Goal: Task Accomplishment & Management: Use online tool/utility

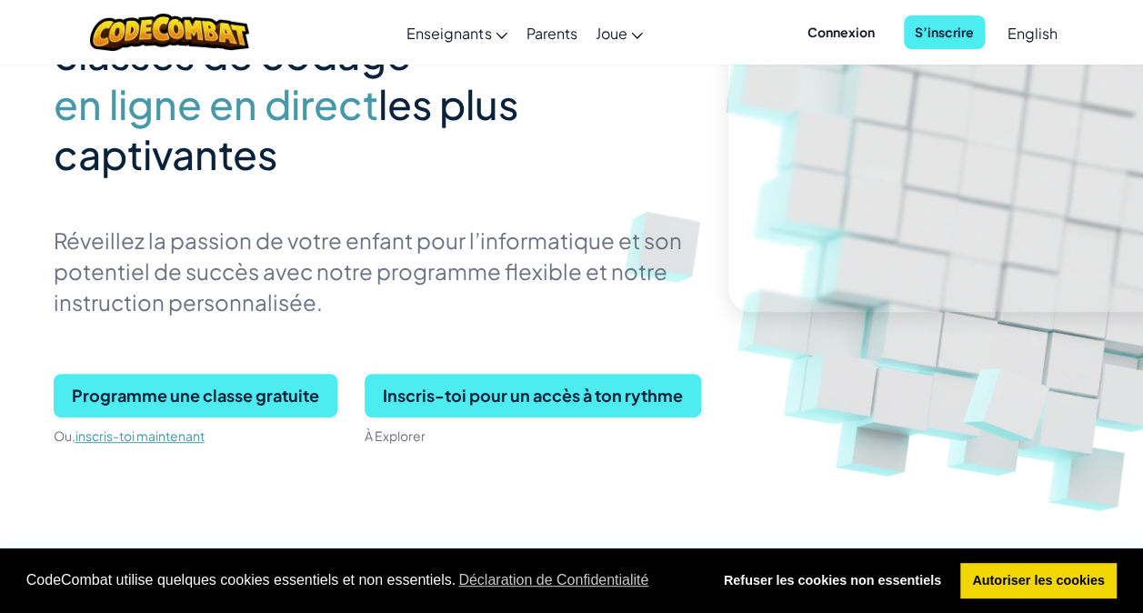
scroll to position [273, 0]
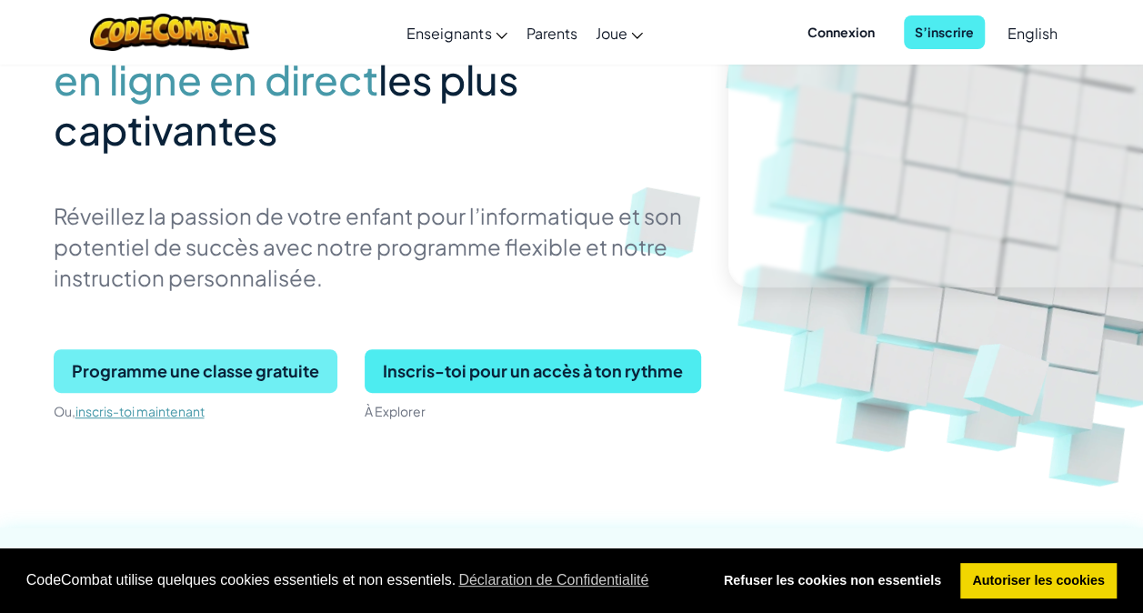
click at [273, 377] on span "Programme une classe gratuite" at bounding box center [196, 371] width 284 height 44
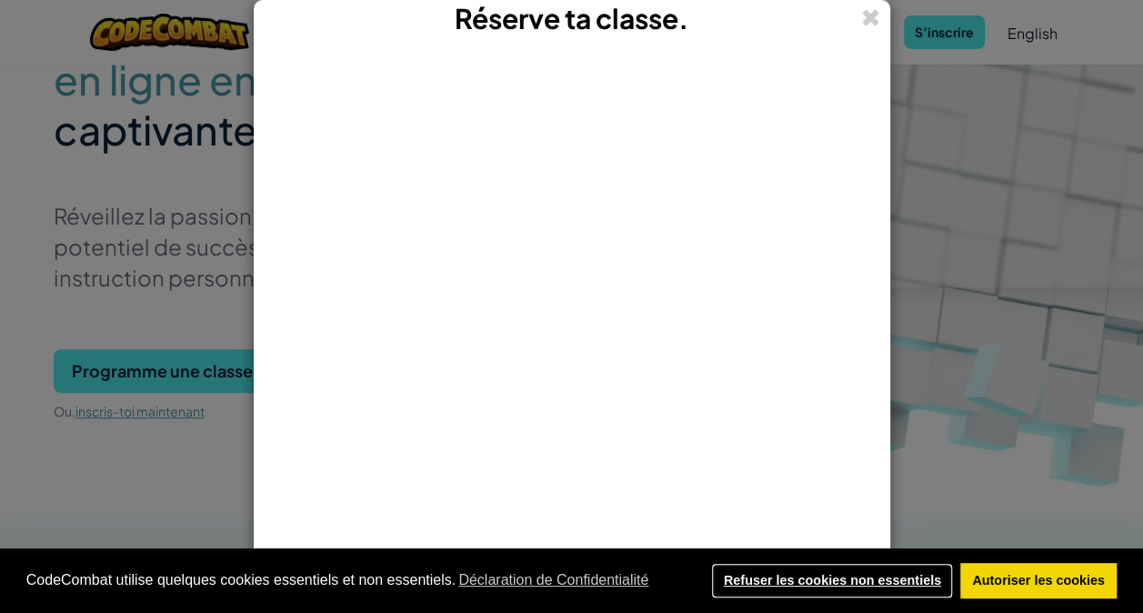
click at [770, 578] on link "Refuser les cookies non essentiels" at bounding box center [832, 581] width 242 height 36
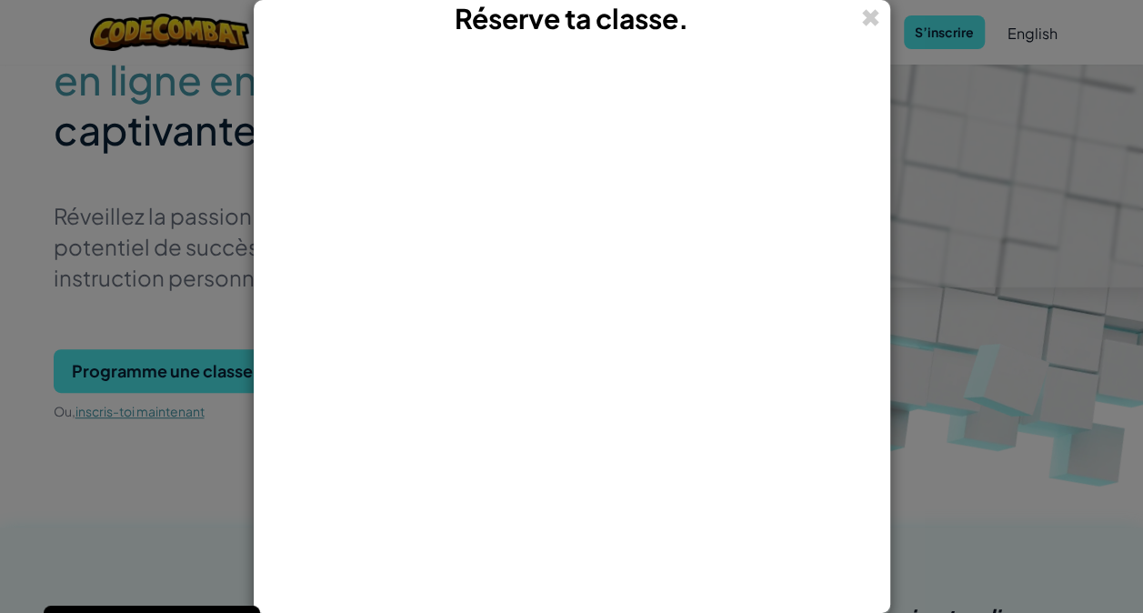
click at [880, 19] on div "Réserve ta classe." at bounding box center [572, 19] width 635 height 36
click at [864, 17] on span at bounding box center [870, 17] width 19 height 35
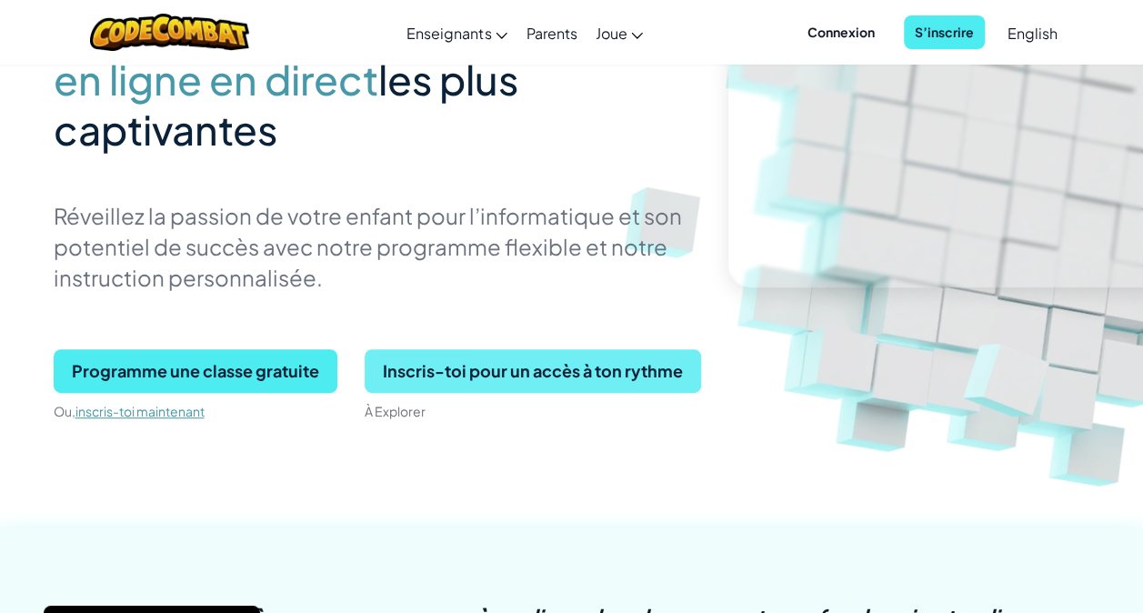
click at [648, 362] on span "Inscris-toi pour un accès à ton rythme" at bounding box center [533, 371] width 337 height 44
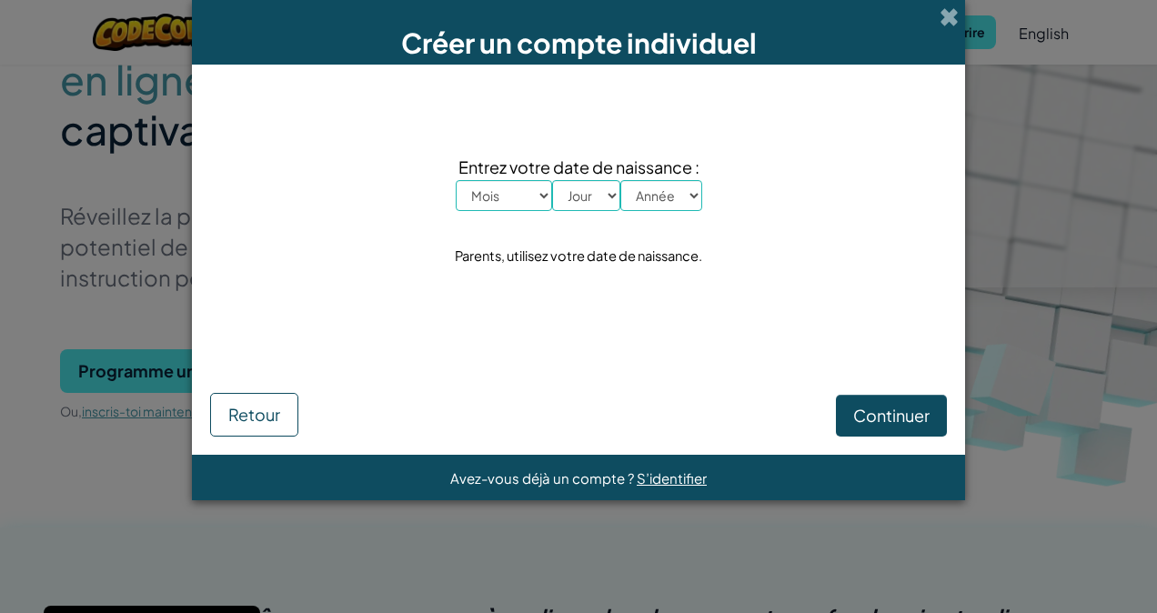
click at [539, 198] on select "Mois Janvier Février Mars Avril Mai Juin Juillet Août Septembre Octobre Novembr…" at bounding box center [504, 195] width 96 height 31
select select "1"
click at [456, 180] on select "Mois Janvier Février Mars Avril Mai Juin Juillet Août Septembre Octobre Novembr…" at bounding box center [504, 195] width 96 height 31
click at [576, 195] on select "Jour 1 2 3 4 5 6 7 8 9 10 11 12 13 14 15 16 17 18 19 20 21 22 23 24 25 26 27 28…" at bounding box center [586, 195] width 68 height 31
select select "21"
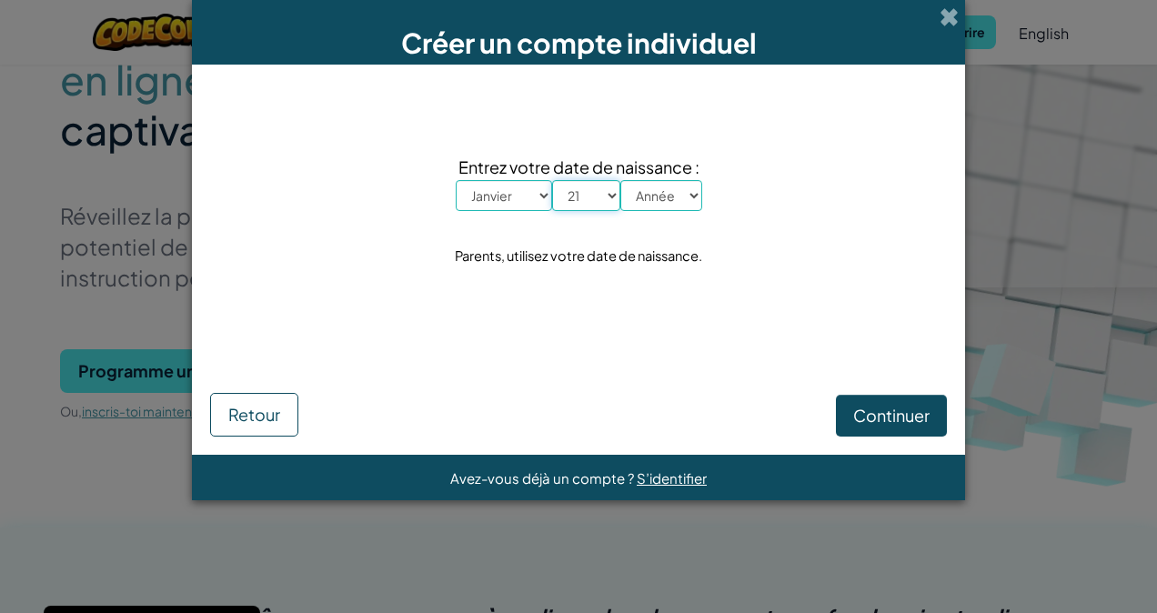
click at [552, 180] on select "Jour 1 2 3 4 5 6 7 8 9 10 11 12 13 14 15 16 17 18 19 20 21 22 23 24 25 26 27 28…" at bounding box center [586, 195] width 68 height 31
click at [677, 192] on select "Année 2025 2024 2023 2022 2021 2020 2019 2018 2017 2016 2015 2014 2013 2012 201…" at bounding box center [661, 195] width 82 height 31
select select "2007"
click at [620, 180] on select "Année 2025 2024 2023 2022 2021 2020 2019 2018 2017 2016 2015 2014 2013 2012 201…" at bounding box center [661, 195] width 82 height 31
click at [920, 413] on span "Continuer" at bounding box center [891, 415] width 76 height 21
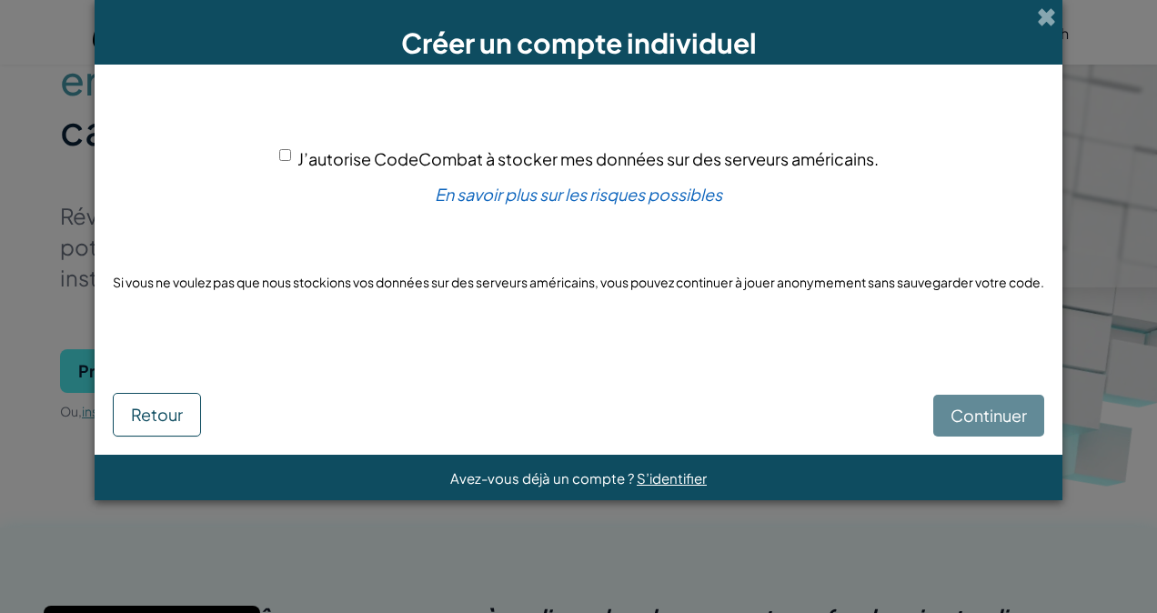
click at [304, 164] on span "J’autorise CodeCombat à stocker mes données sur des serveurs américains." at bounding box center [587, 158] width 581 height 21
click at [291, 161] on input "J’autorise CodeCombat à stocker mes données sur des serveurs américains." at bounding box center [285, 155] width 12 height 12
checkbox input "true"
click at [1010, 404] on button "Continuer" at bounding box center [988, 416] width 111 height 42
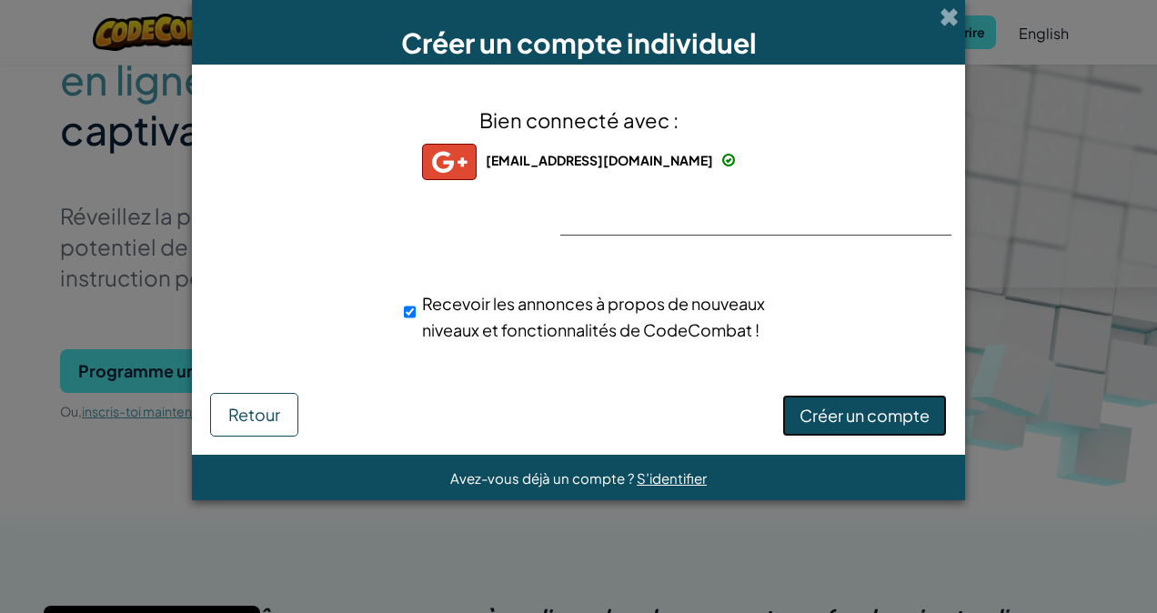
drag, startPoint x: 885, startPoint y: 375, endPoint x: 868, endPoint y: 407, distance: 37.0
click at [868, 407] on span "Créer un compte" at bounding box center [864, 415] width 130 height 21
click at [878, 411] on button "Créer un compte" at bounding box center [864, 416] width 165 height 42
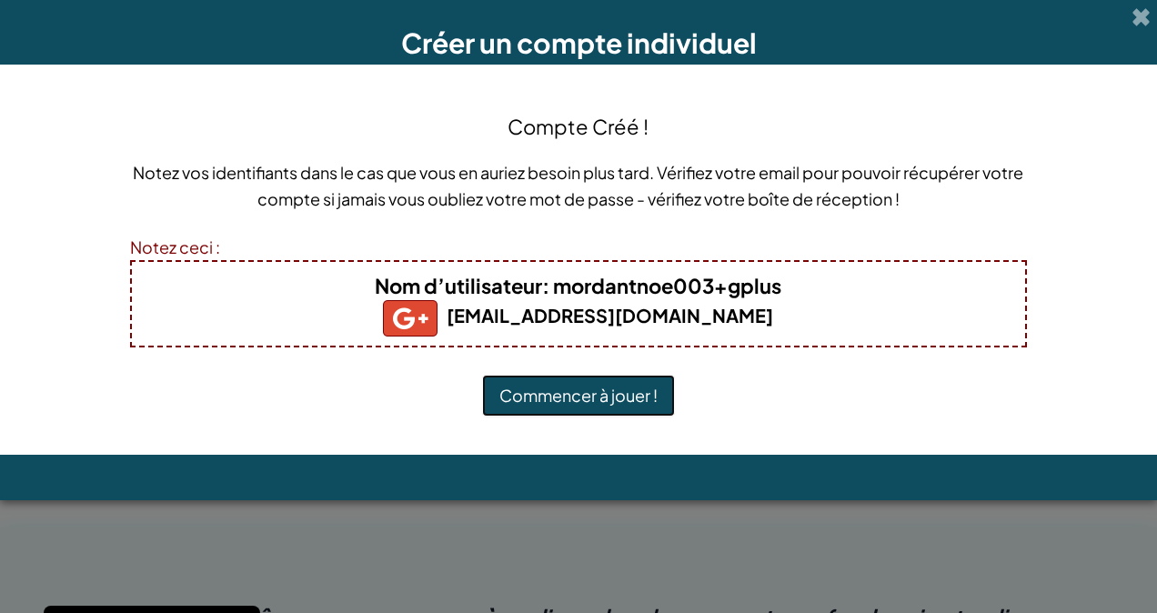
click at [600, 387] on button "Commencer à jouer !" at bounding box center [578, 396] width 193 height 42
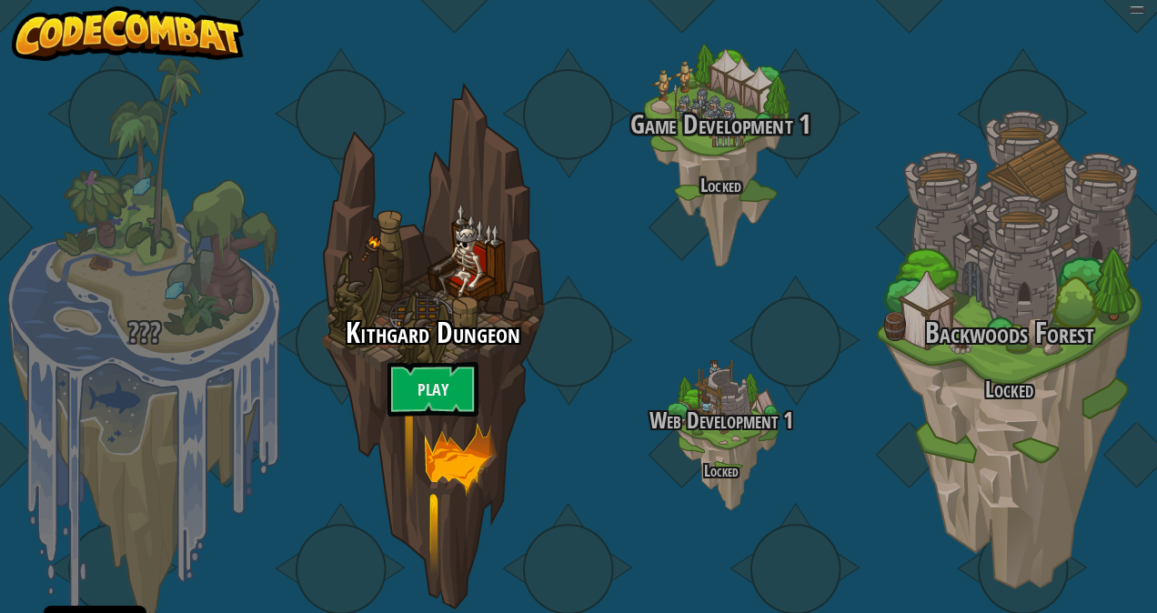
select select "fr"
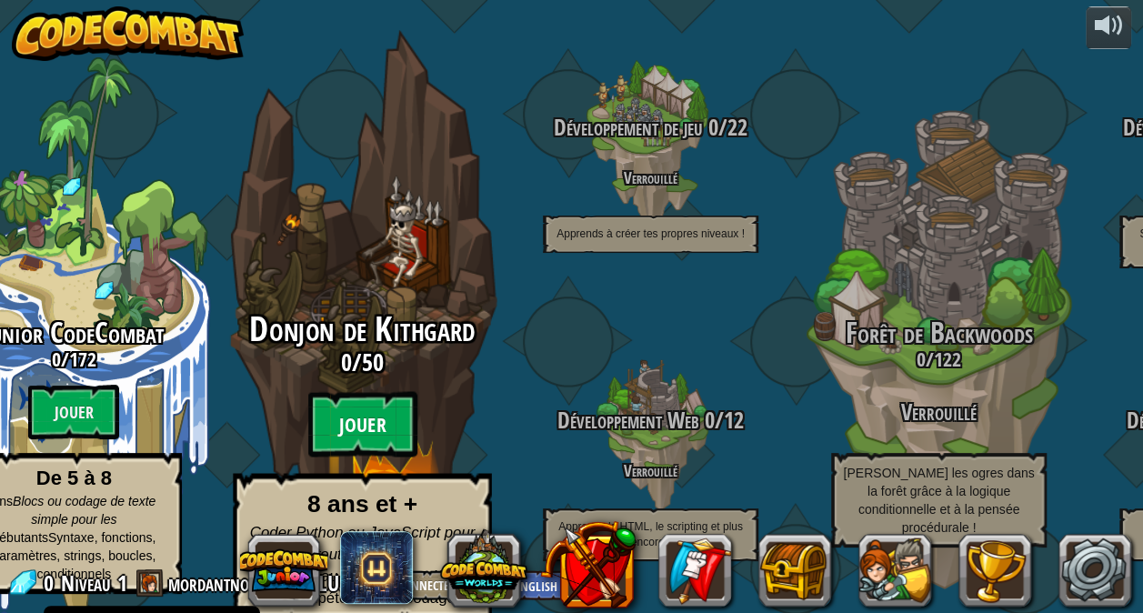
click at [344, 409] on btn "Jouer" at bounding box center [361, 424] width 109 height 65
select select "fr"
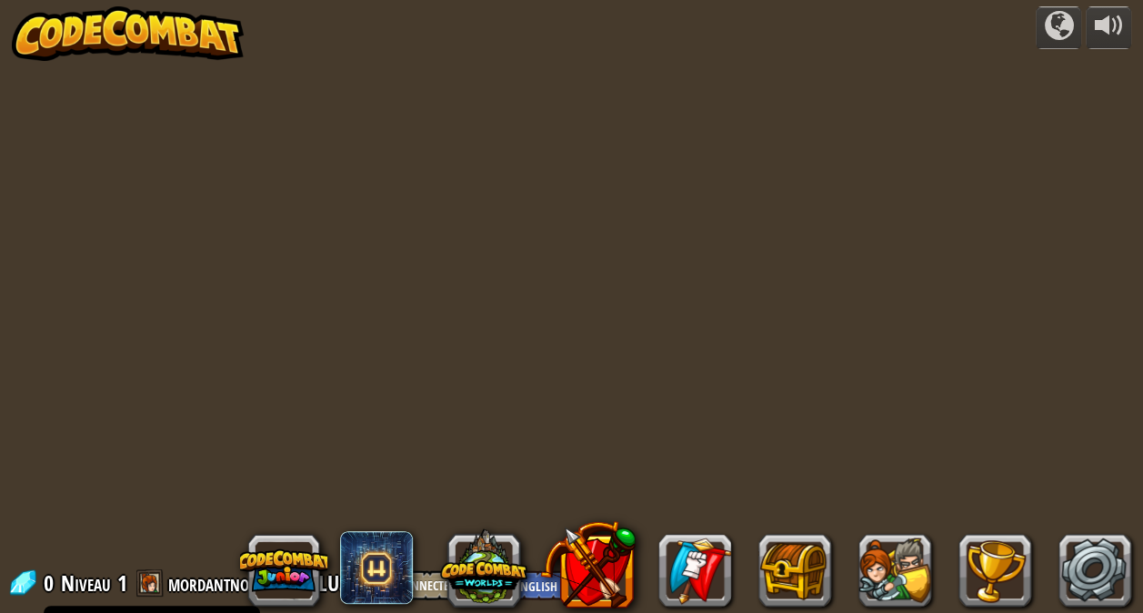
select select "fr"
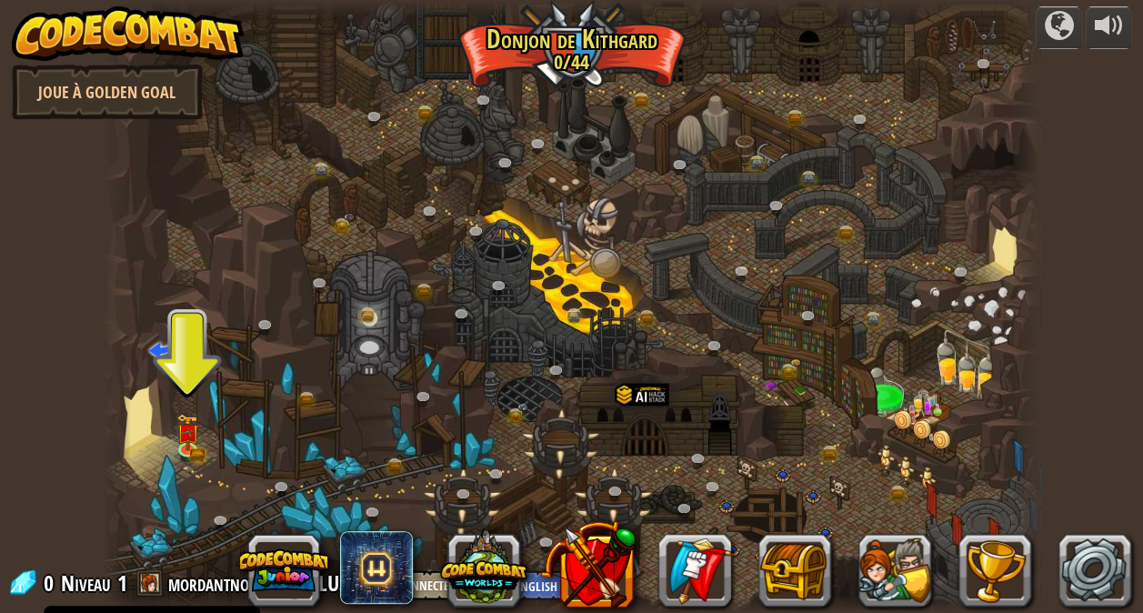
click at [199, 438] on div at bounding box center [572, 306] width 938 height 613
click at [190, 420] on img at bounding box center [187, 423] width 23 height 50
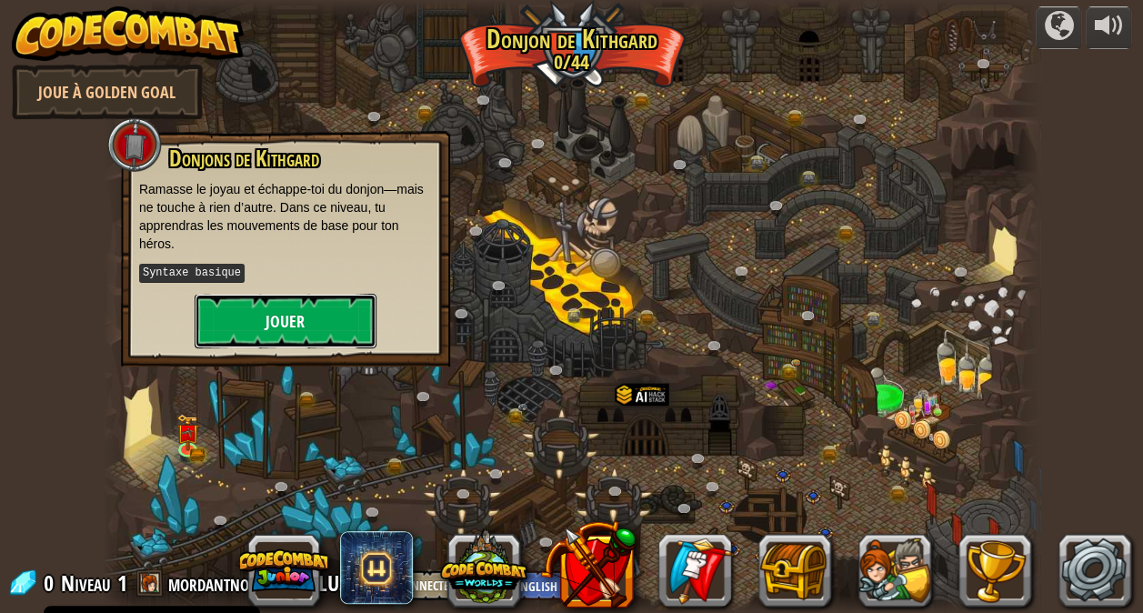
click at [266, 329] on button "Jouer" at bounding box center [286, 321] width 182 height 55
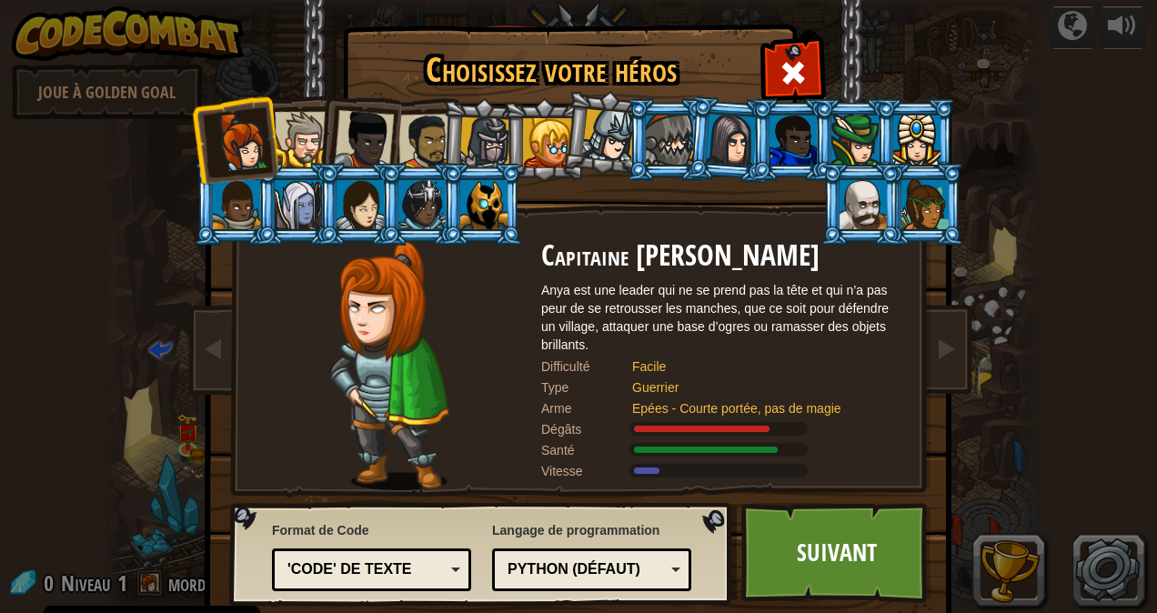
click at [471, 217] on div at bounding box center [483, 204] width 47 height 49
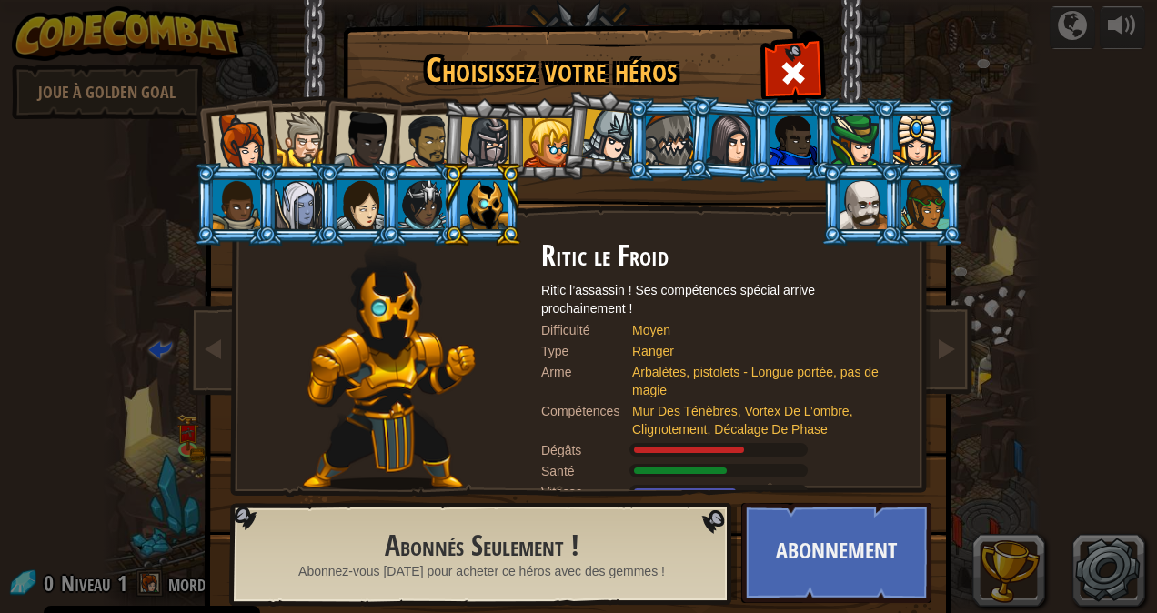
click at [422, 198] on div at bounding box center [421, 204] width 47 height 49
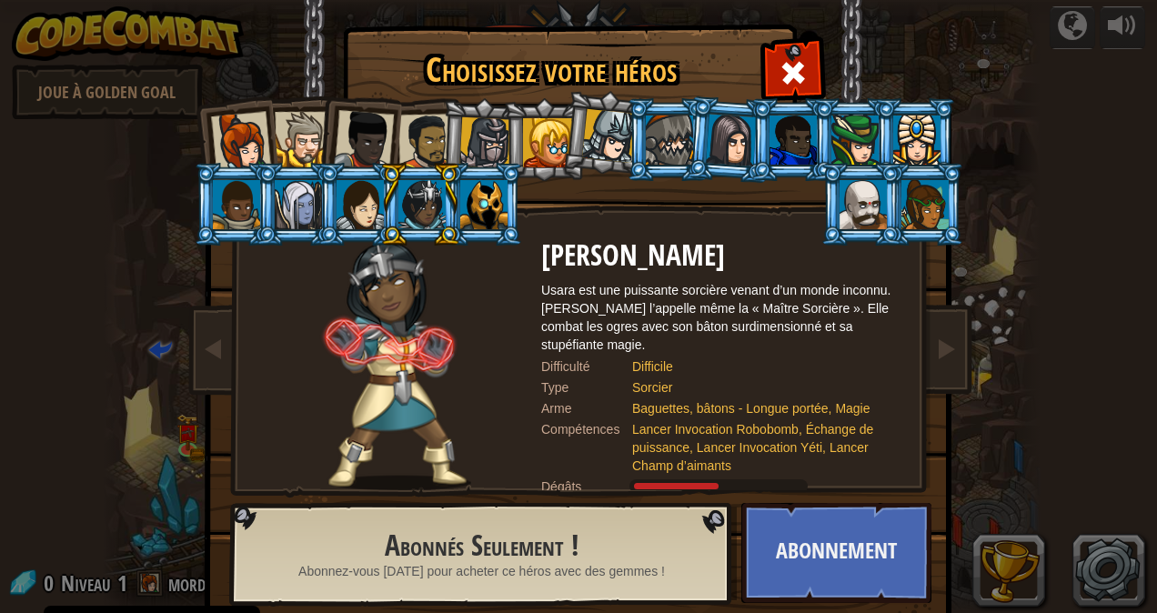
click at [498, 207] on div at bounding box center [483, 204] width 47 height 49
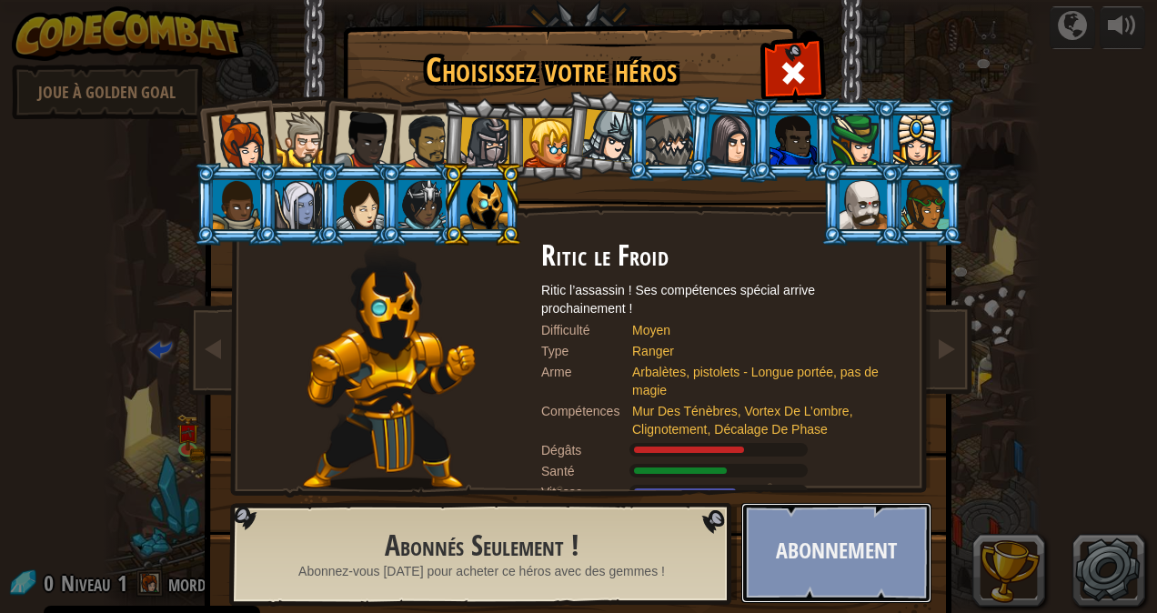
click at [780, 565] on button "Abonnement" at bounding box center [836, 553] width 190 height 100
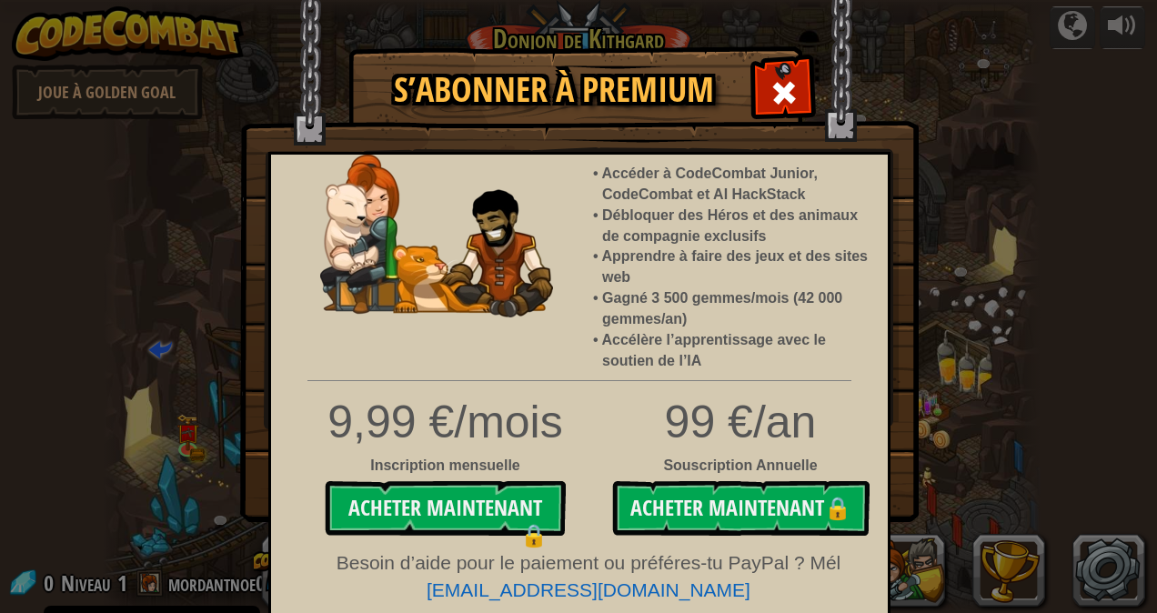
scroll to position [8, 0]
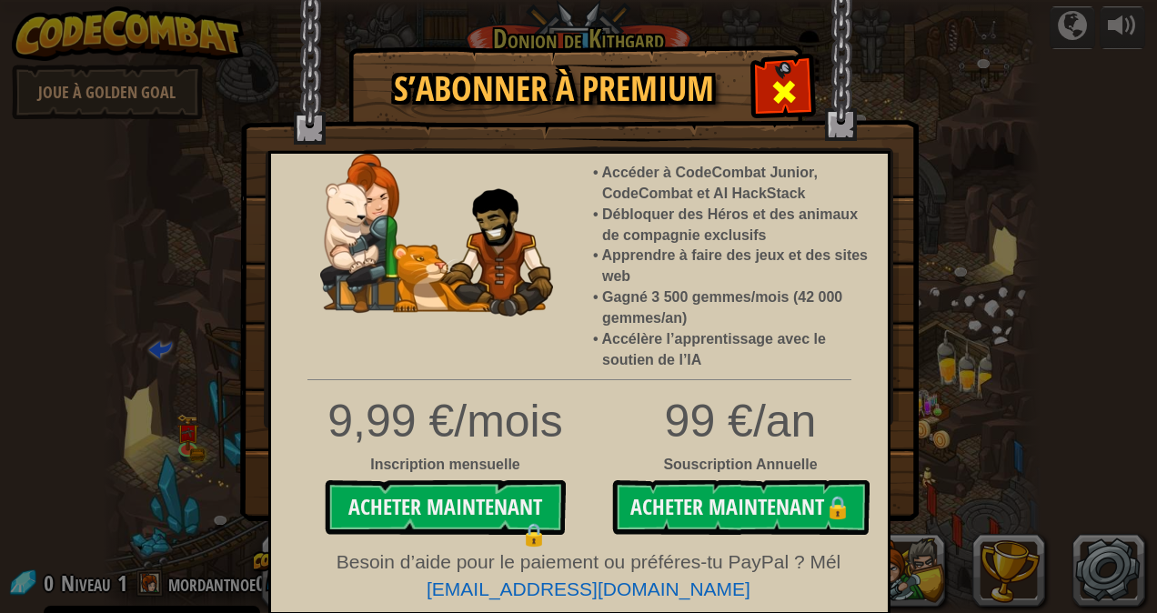
click at [769, 93] on span at bounding box center [783, 91] width 29 height 29
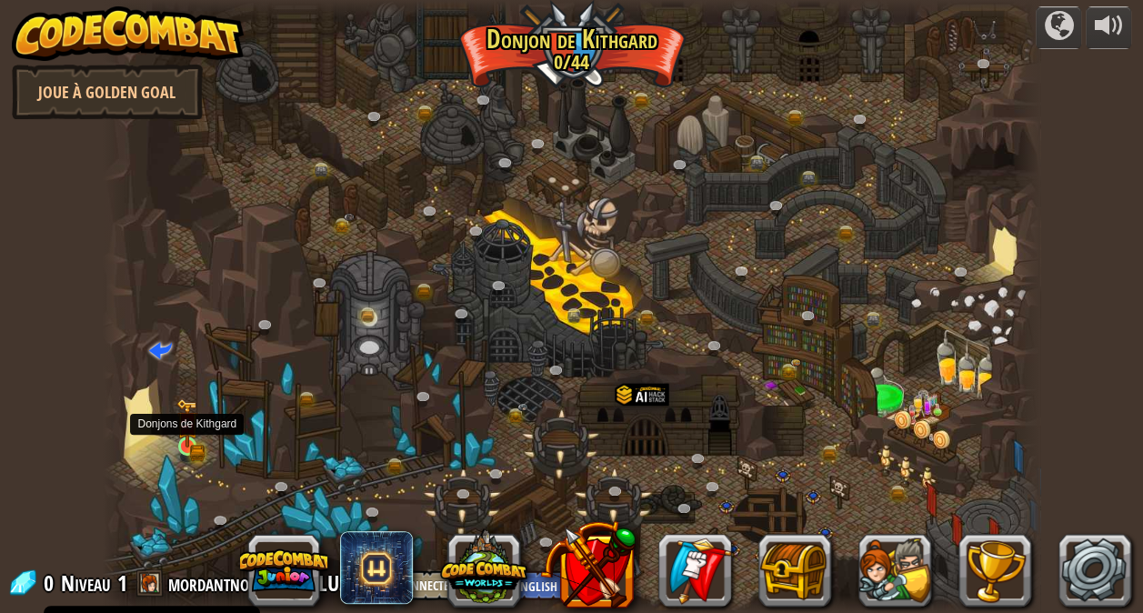
click at [186, 425] on img at bounding box center [188, 424] width 14 height 14
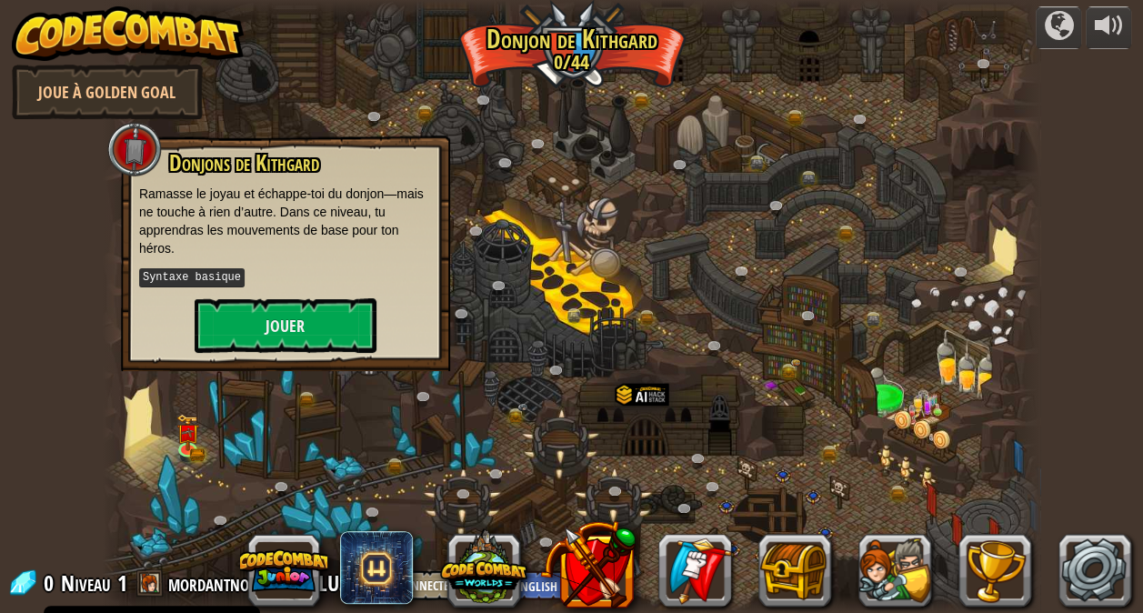
click at [256, 296] on div "Donjons de [PERSON_NAME] le joyau et échappe-toi du donjon—mais ne touche à rie…" at bounding box center [285, 252] width 293 height 202
click at [256, 324] on button "Jouer" at bounding box center [286, 325] width 182 height 55
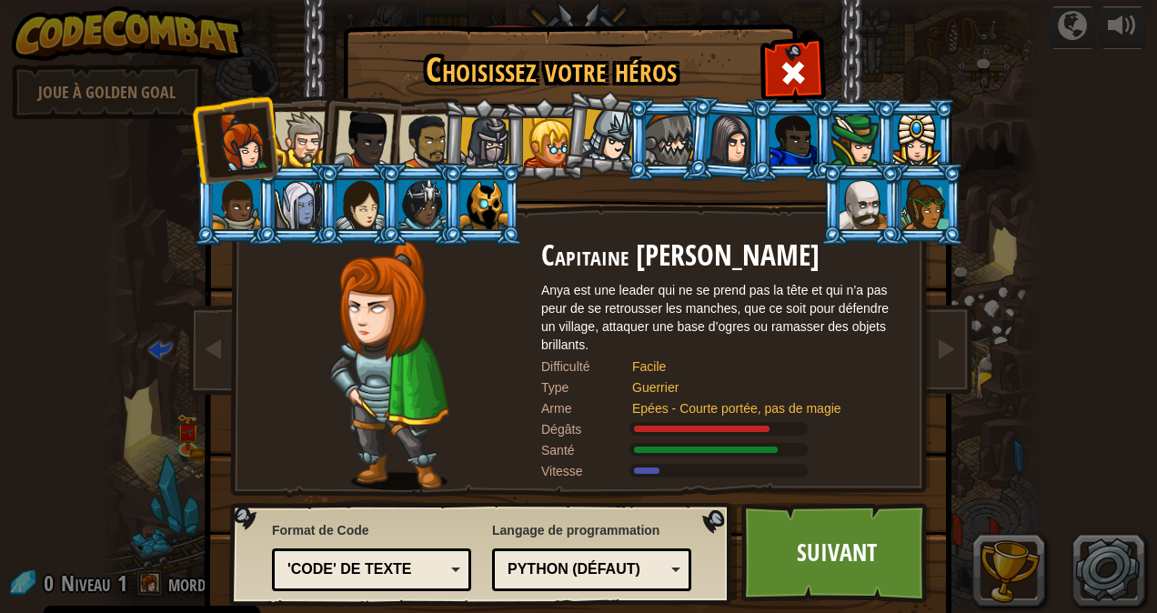
click at [529, 140] on div at bounding box center [547, 142] width 49 height 49
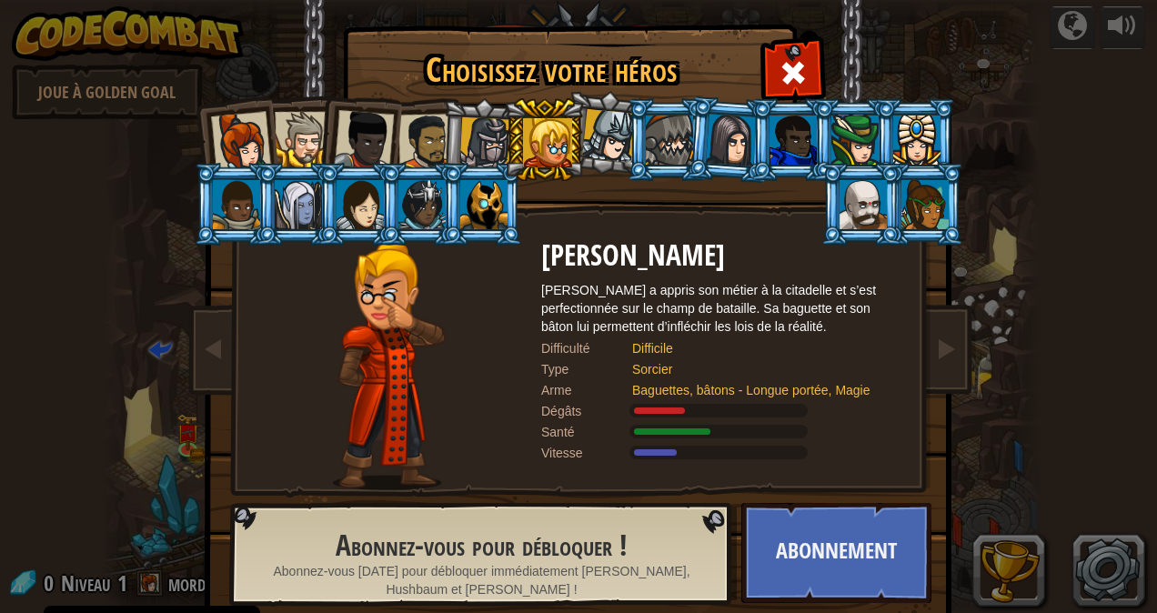
click at [303, 129] on div at bounding box center [302, 139] width 55 height 55
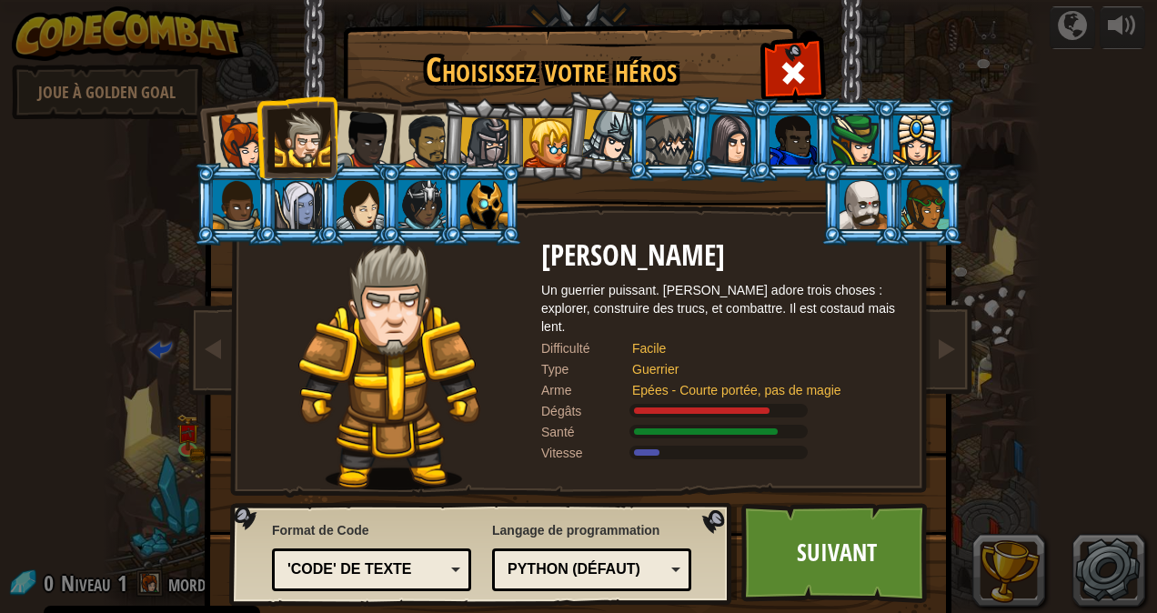
click at [356, 116] on div at bounding box center [364, 140] width 60 height 60
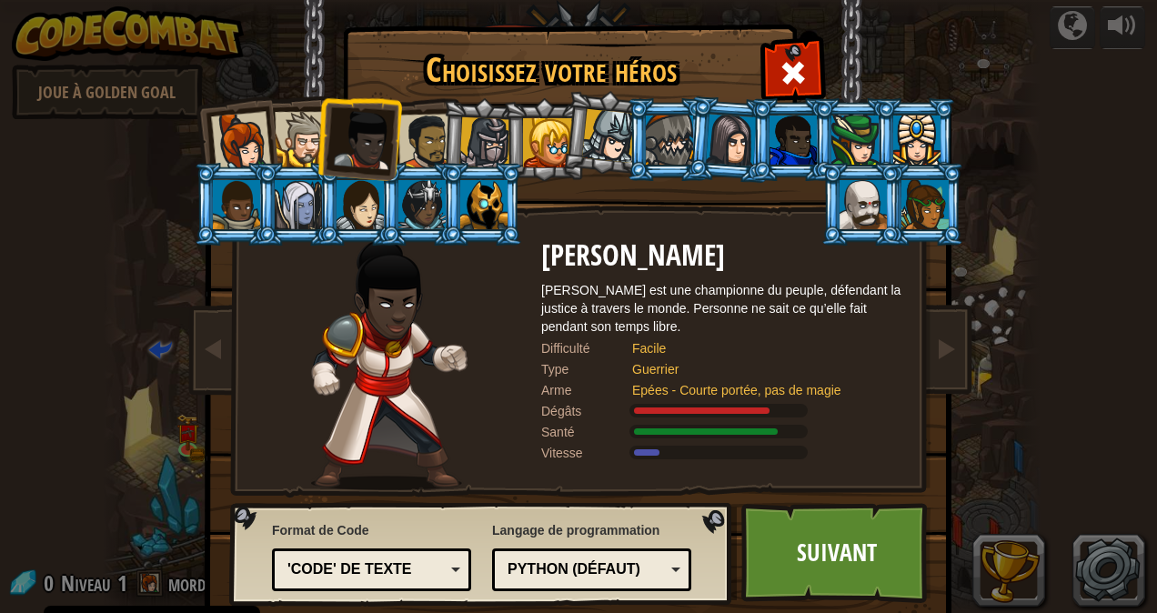
click at [418, 124] on div at bounding box center [426, 142] width 56 height 56
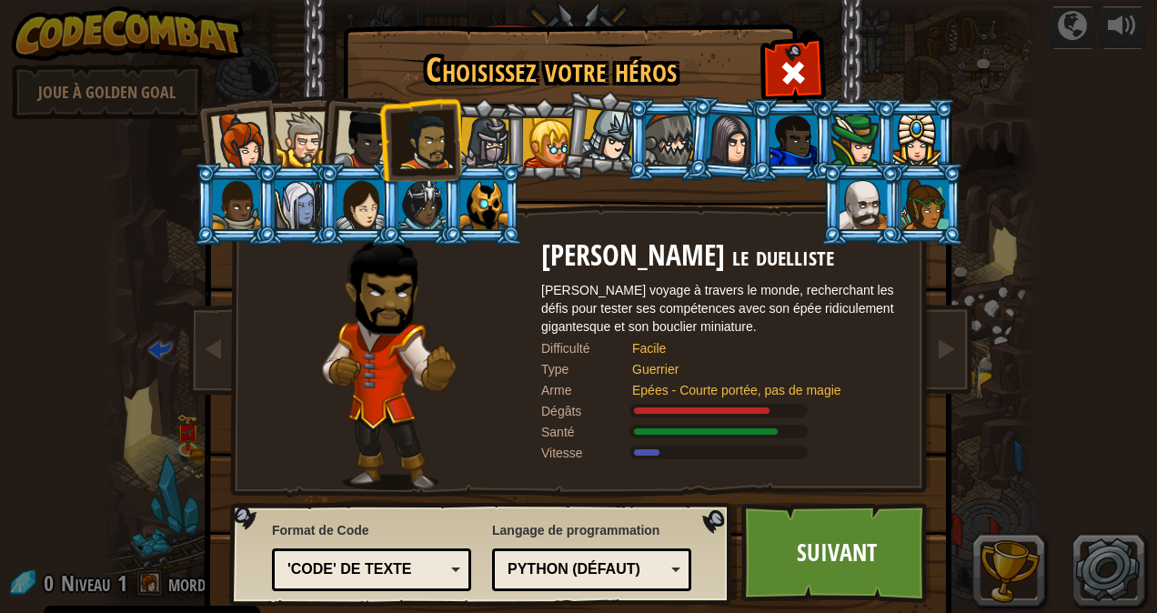
click at [378, 133] on li at bounding box center [420, 139] width 84 height 85
click at [364, 142] on div at bounding box center [364, 140] width 60 height 60
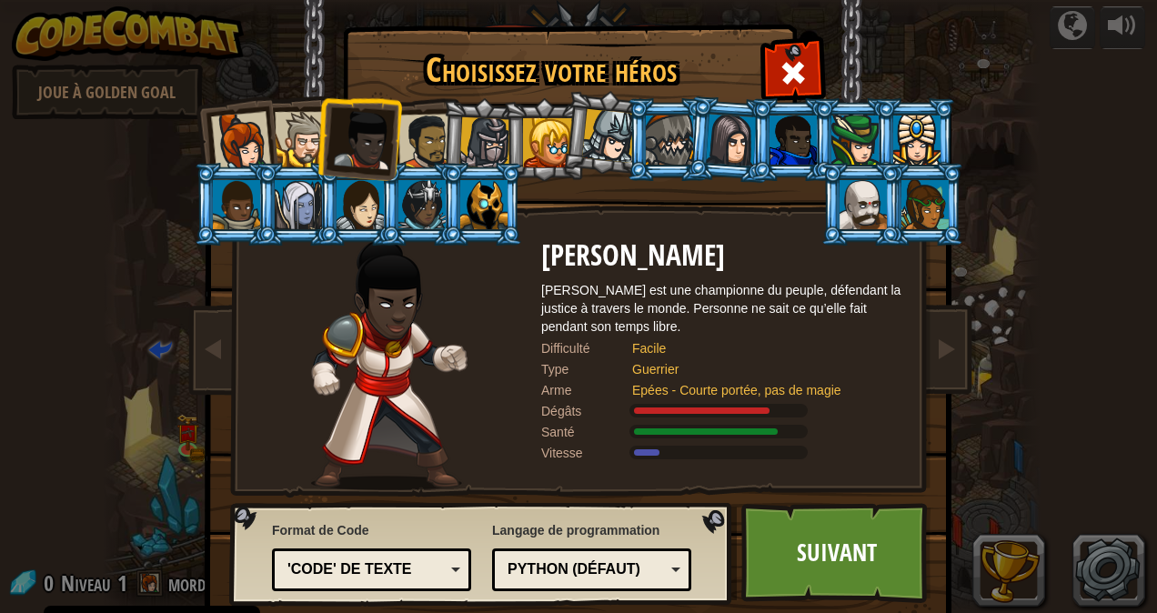
click at [307, 153] on div at bounding box center [302, 139] width 55 height 55
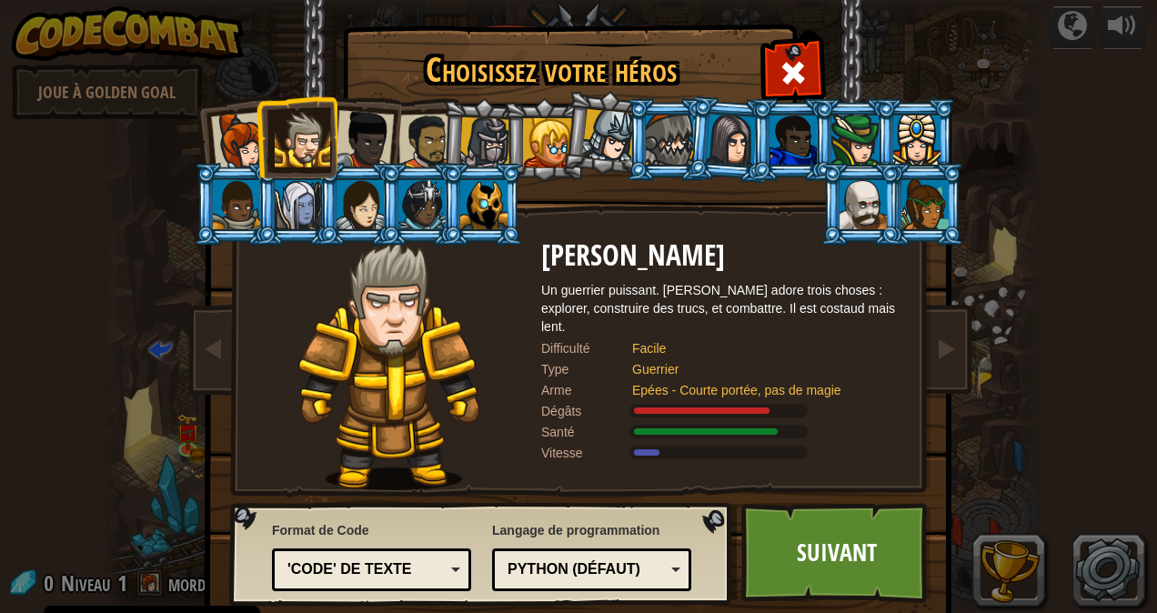
click at [424, 124] on div at bounding box center [426, 142] width 56 height 56
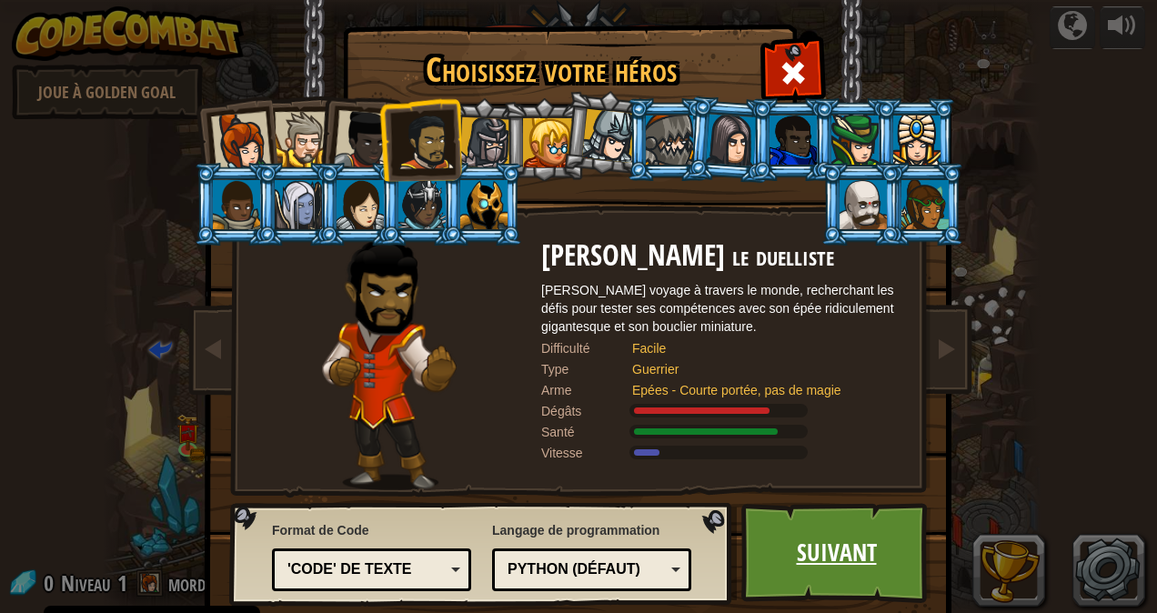
click at [880, 564] on link "Suivant" at bounding box center [836, 553] width 190 height 100
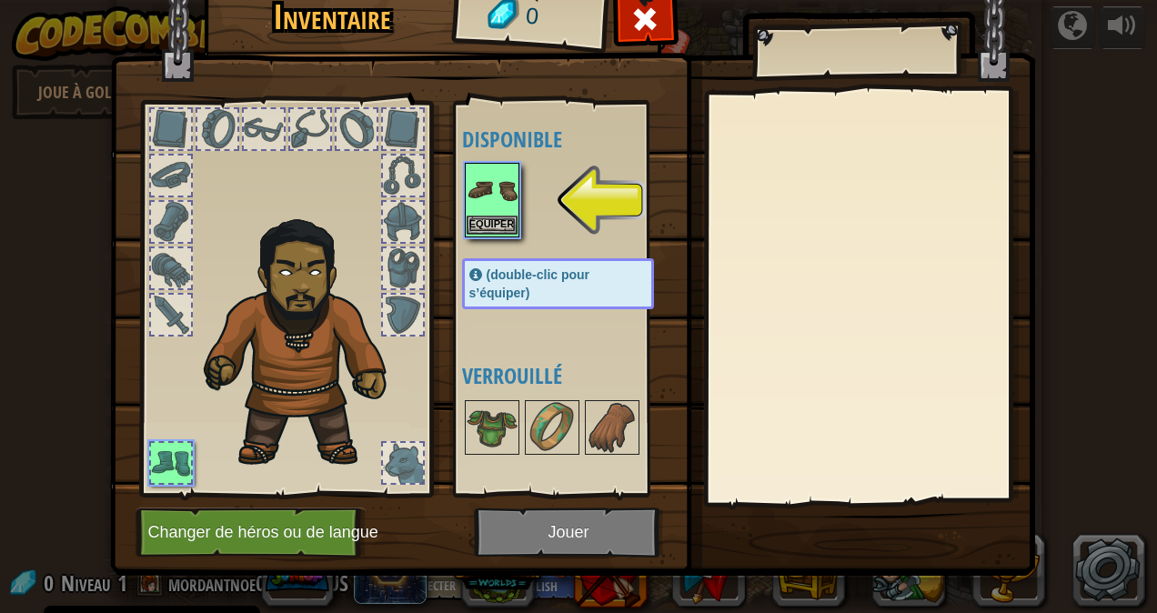
click at [488, 196] on img at bounding box center [492, 190] width 51 height 51
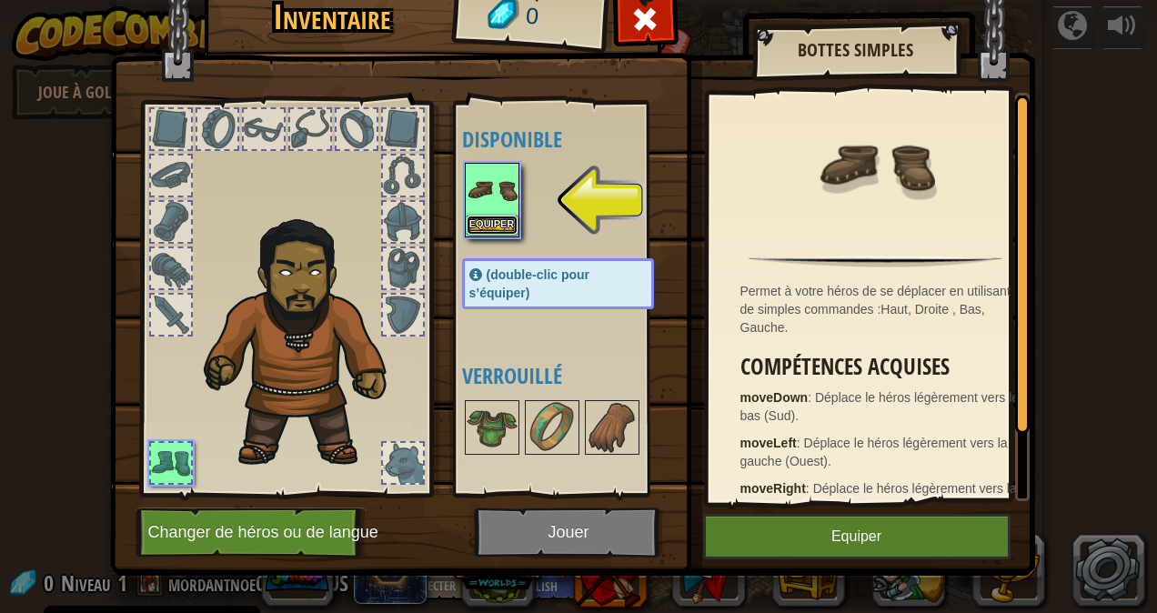
click at [474, 226] on button "Equiper" at bounding box center [492, 225] width 51 height 19
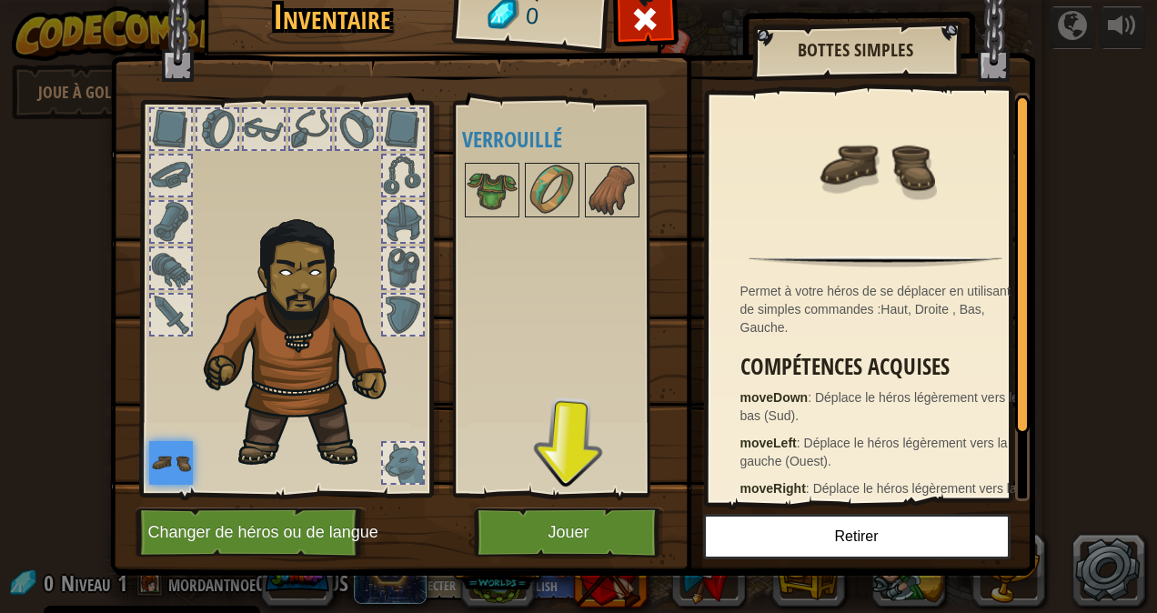
click at [157, 456] on img at bounding box center [171, 463] width 44 height 44
click at [504, 513] on button "Jouer" at bounding box center [569, 533] width 190 height 50
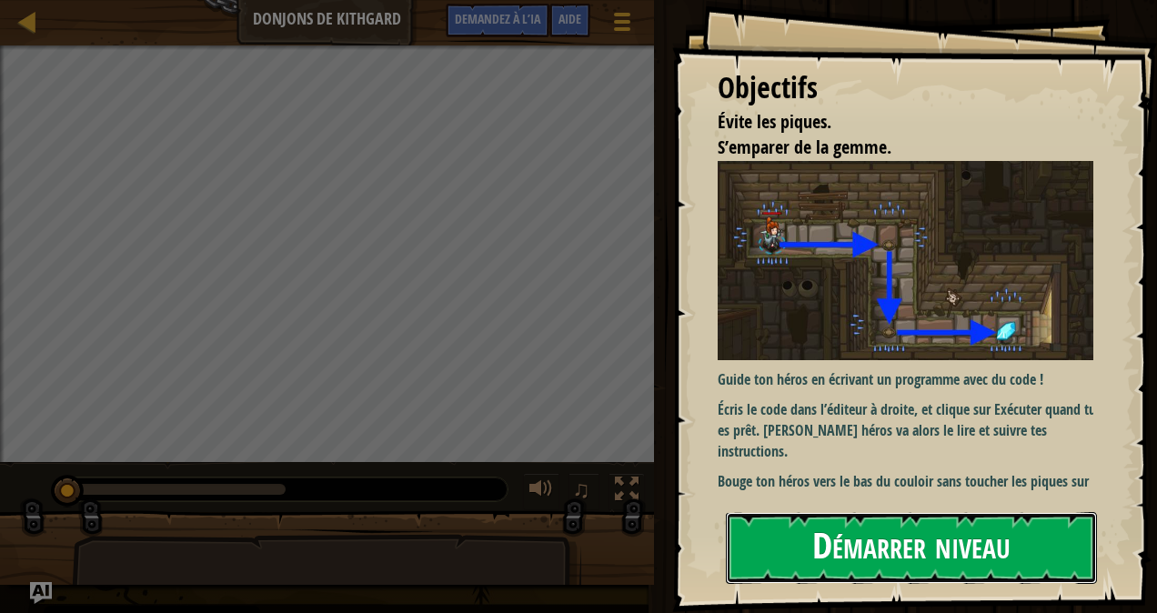
click at [853, 555] on button "Démarrer niveau" at bounding box center [911, 548] width 371 height 72
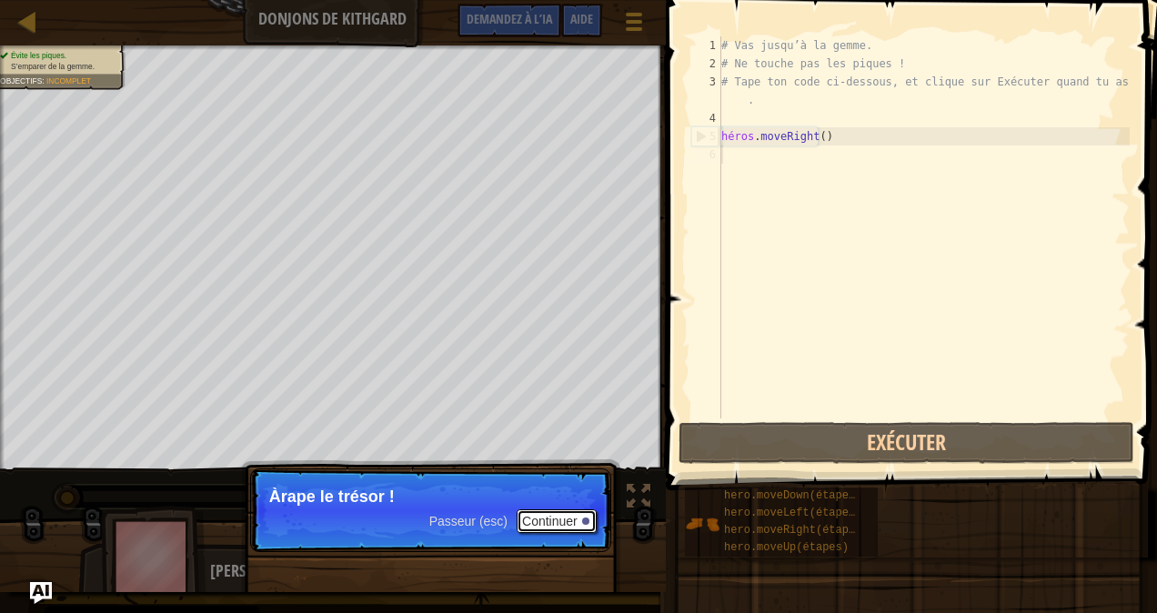
click at [582, 520] on div at bounding box center [585, 521] width 7 height 7
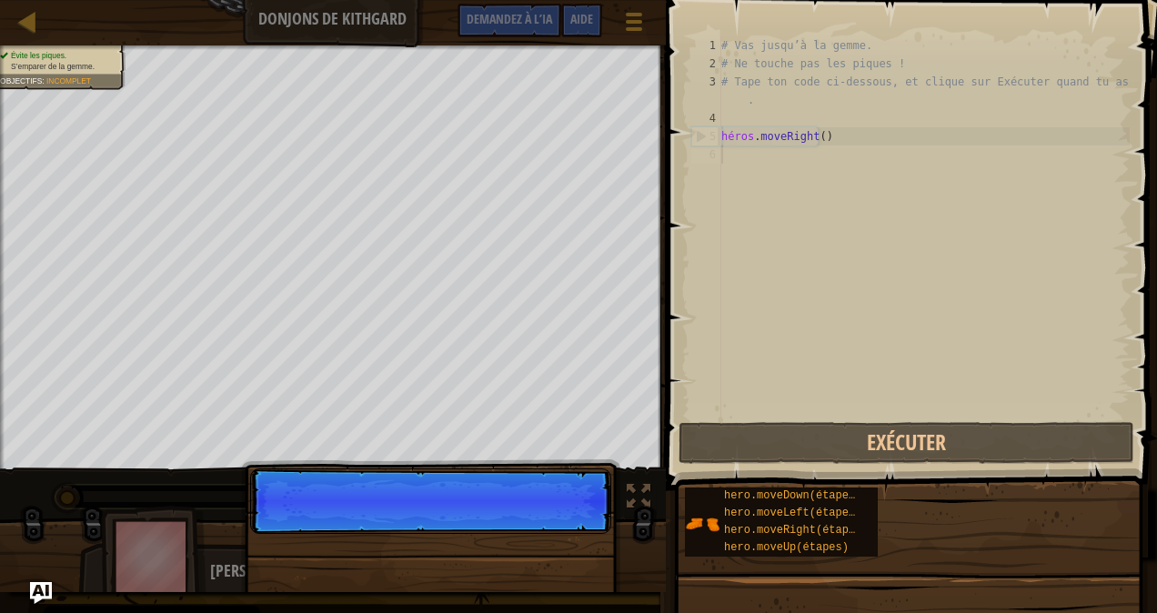
scroll to position [8, 0]
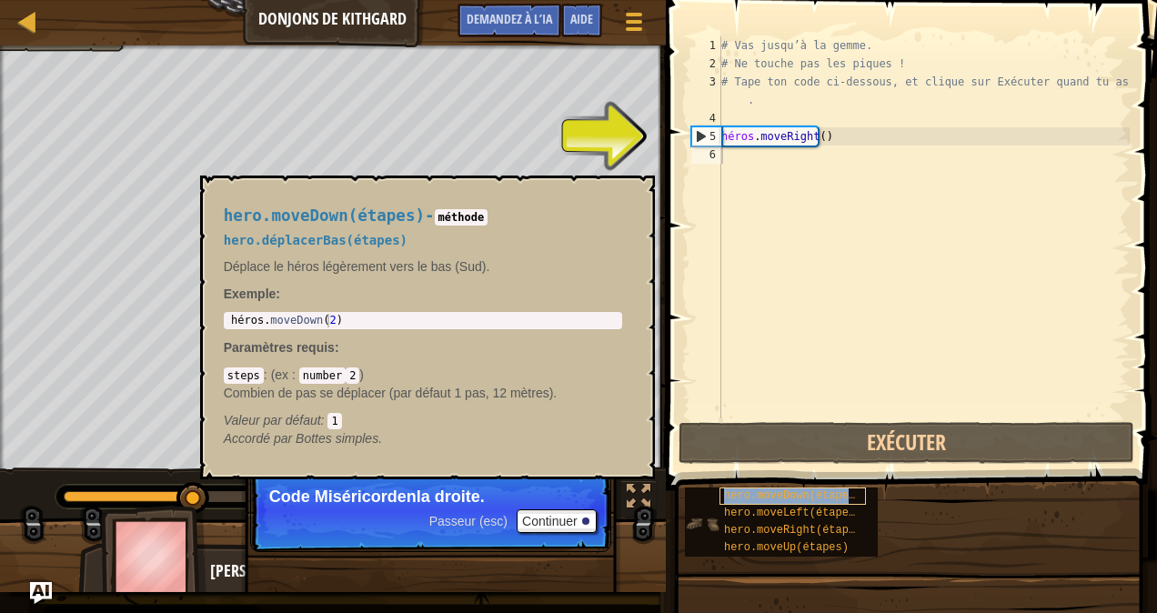
click at [740, 489] on span "hero.moveDown(étapes)" at bounding box center [792, 495] width 137 height 13
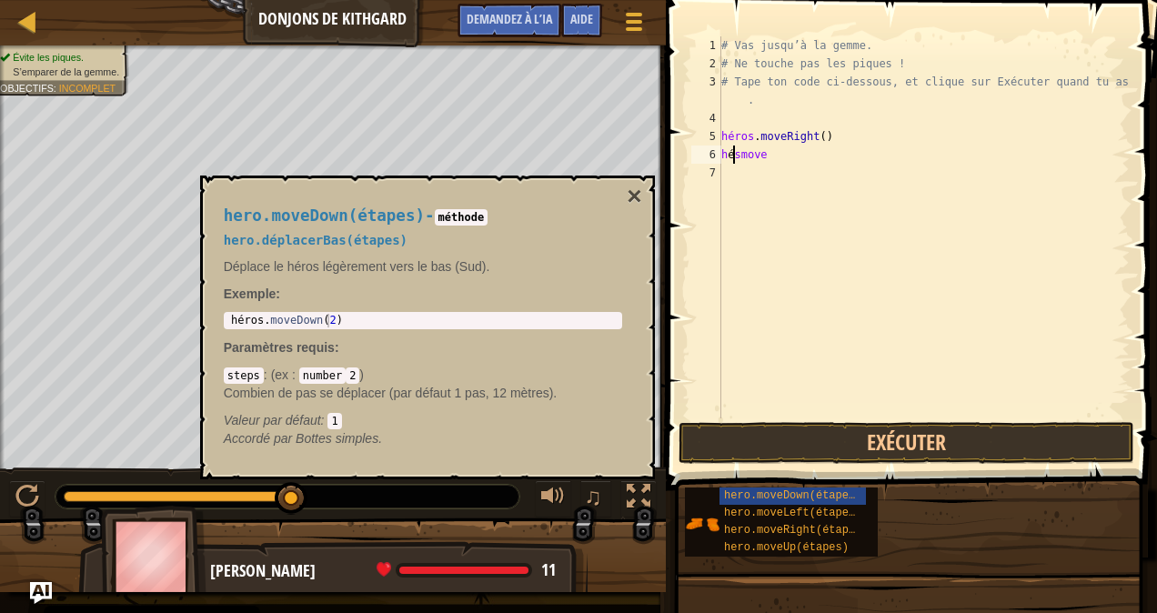
scroll to position [8, 2]
type textarea "héros.smove"
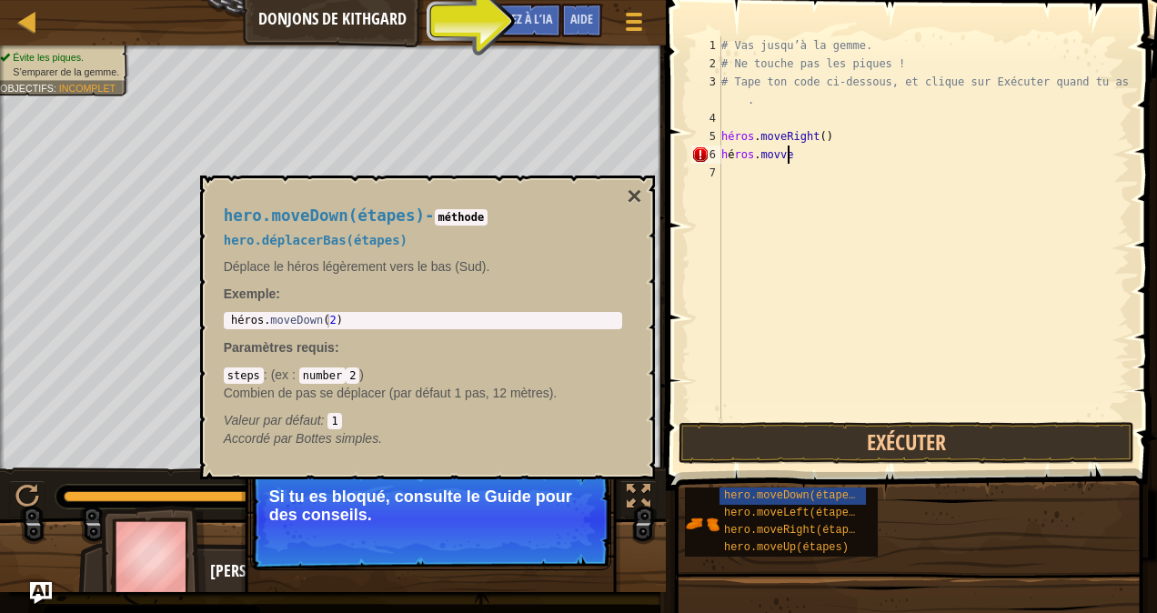
click at [811, 155] on div "# Vas jusqu’à la gemme. # Ne touche pas les piques ! # Tape ton code ci-dessous…" at bounding box center [924, 245] width 412 height 418
click at [809, 160] on div "# Vas jusqu’à la gemme. # Ne touche pas les piques ! # Tape ton code ci-dessous…" at bounding box center [924, 245] width 412 height 418
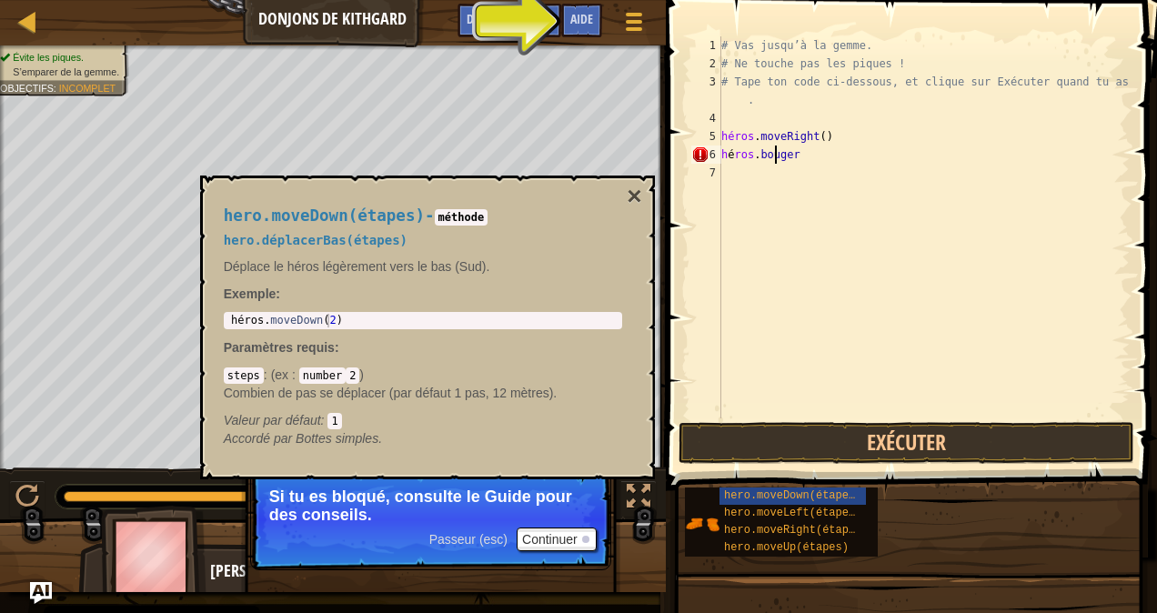
click at [776, 160] on div "# Vas jusqu’à la gemme. # Ne touche pas les piques ! # Tape ton code ci-dessous…" at bounding box center [924, 245] width 412 height 418
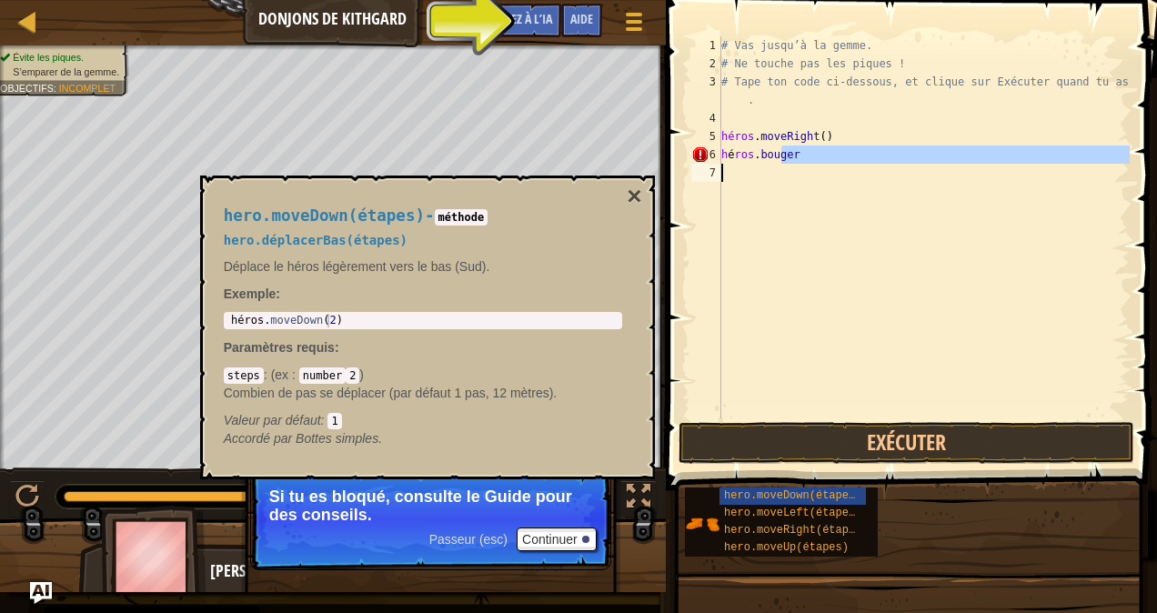
click at [795, 166] on div "# Vas jusqu’à la gemme. # Ne touche pas les piques ! # Tape ton code ci-dessous…" at bounding box center [924, 245] width 412 height 418
type textarea "héros.move"
click at [795, 159] on div "# Vas jusqu’à la gemme. # Ne touche pas les piques ! # Tape ton code ci-dessous…" at bounding box center [924, 245] width 412 height 418
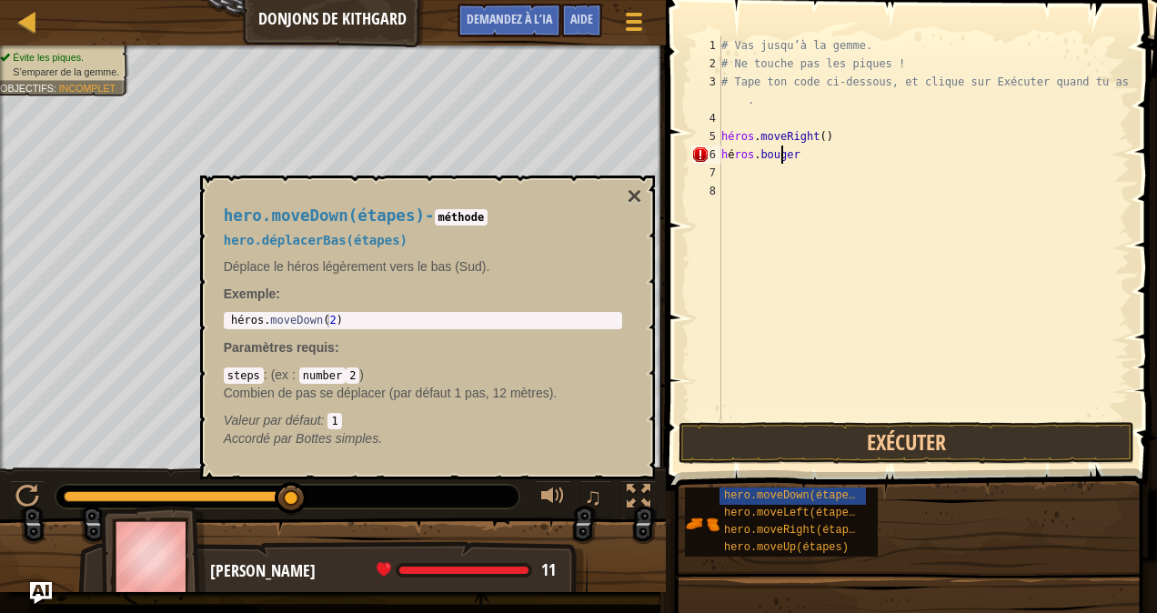
click at [797, 153] on div "# Vas jusqu’à la gemme. # Ne touche pas les piques ! # Tape ton code ci-dessous…" at bounding box center [924, 245] width 412 height 418
type textarea "héros.m"
drag, startPoint x: 837, startPoint y: 159, endPoint x: 733, endPoint y: 191, distance: 108.5
click at [733, 191] on div "# Vas jusqu’à la gemme. # Ne touche pas les piques ! # Tape ton code ci-dessous…" at bounding box center [924, 245] width 412 height 418
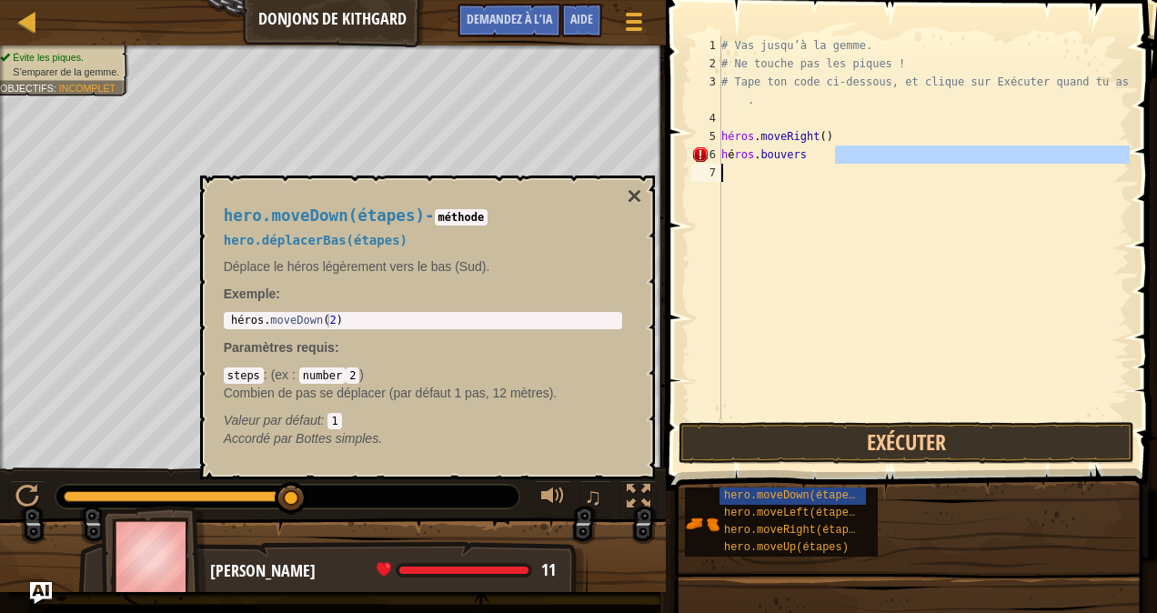
type textarea "héros.bougeverslebas"
click at [720, 166] on div "7" at bounding box center [706, 173] width 30 height 18
click at [803, 150] on div "# Vas jusqu’à la gemme. # Ne touche pas les piques ! # Tape ton code ci-dessous…" at bounding box center [924, 245] width 412 height 418
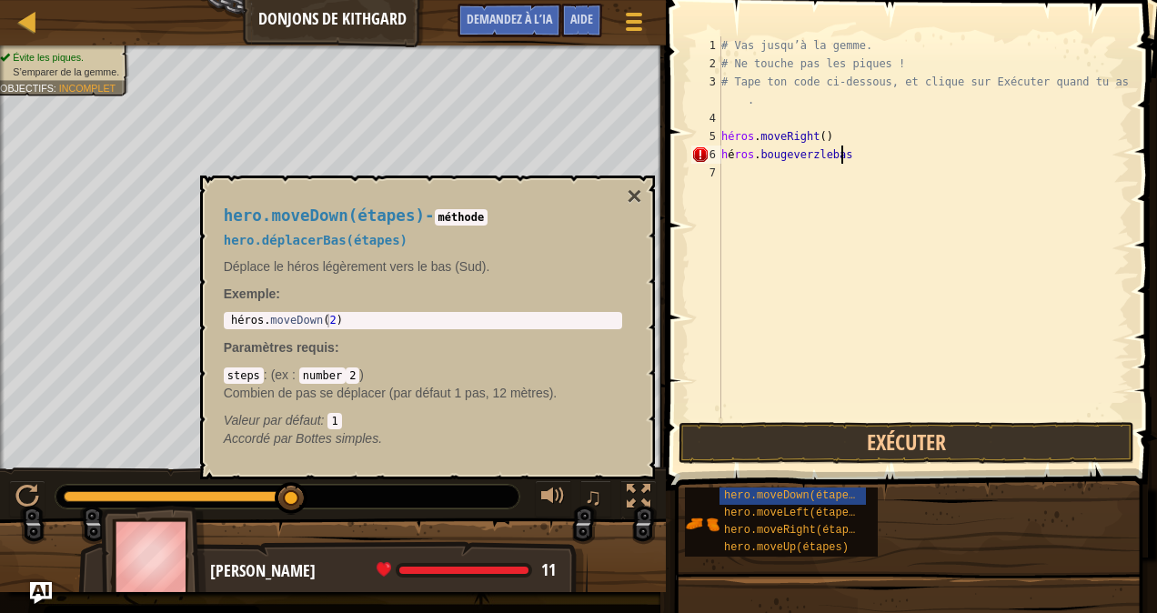
click at [848, 158] on div "# Vas jusqu’à la gemme. # Ne touche pas les piques ! # Tape ton code ci-dessous…" at bounding box center [924, 245] width 412 height 418
click at [935, 439] on button "Exécuter" at bounding box center [907, 443] width 456 height 42
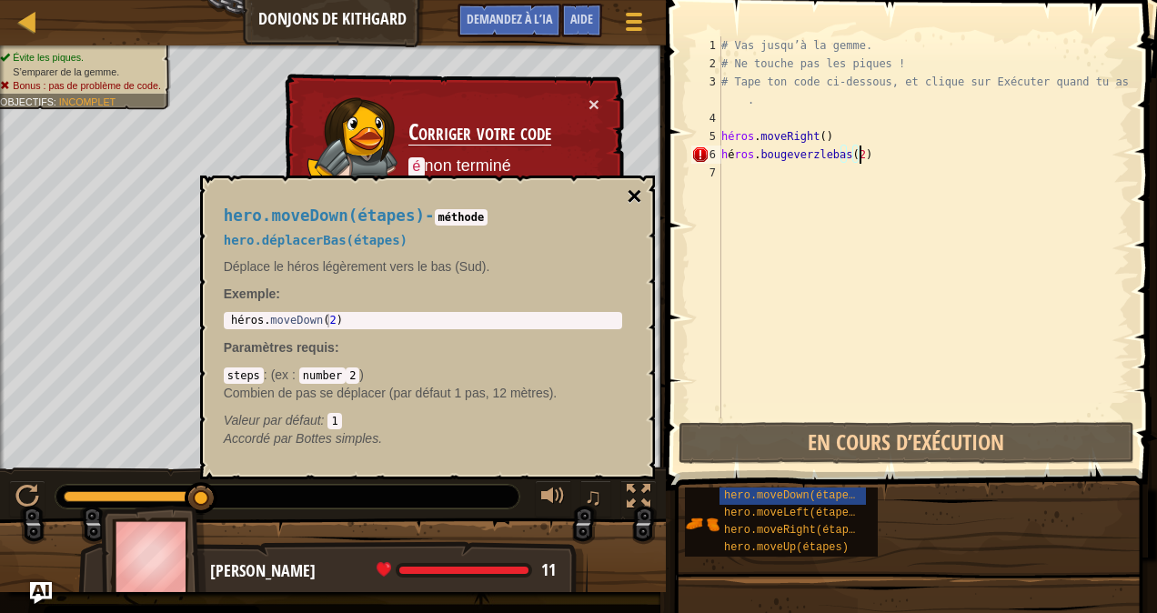
click at [632, 196] on button "×" at bounding box center [634, 196] width 15 height 25
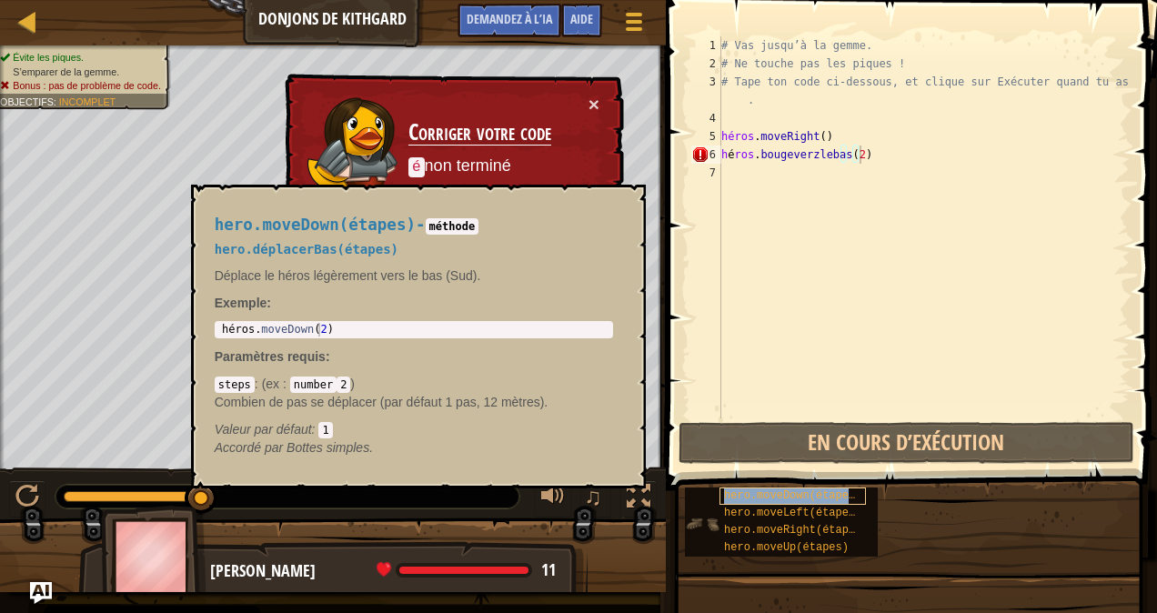
click at [811, 491] on span "hero.moveDown(étapes)" at bounding box center [792, 495] width 137 height 13
click at [840, 155] on div "# Vas jusqu’à la gemme. # Ne touche pas les piques ! # Tape ton code ci-dessous…" at bounding box center [924, 245] width 412 height 418
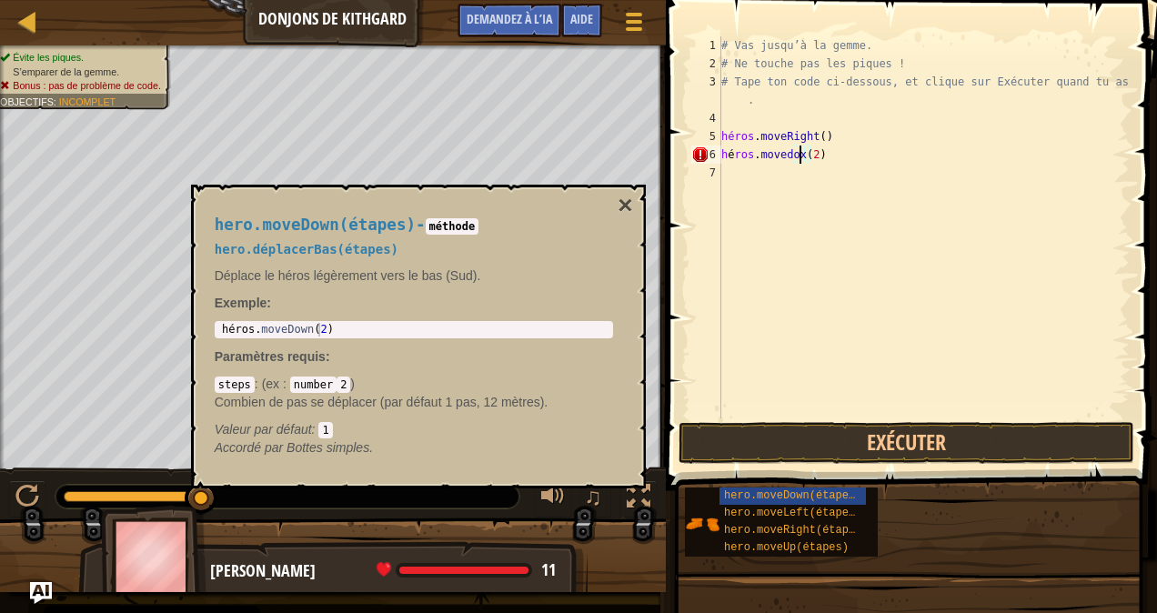
scroll to position [8, 6]
type textarea "héros.movedown(2)"
click at [890, 437] on button "Exécuter" at bounding box center [907, 443] width 456 height 42
